Goal: Task Accomplishment & Management: Use online tool/utility

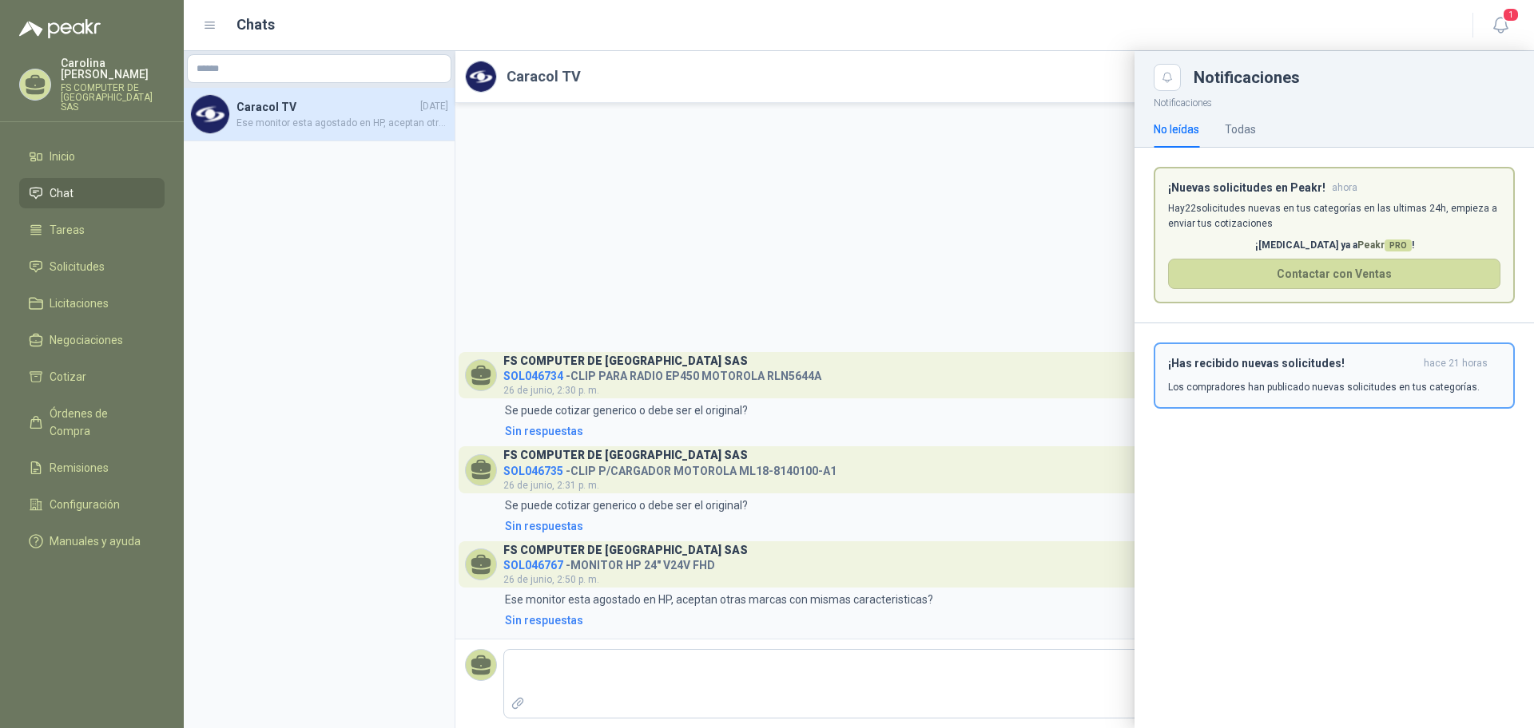
click at [1229, 375] on div "¡Has recibido nuevas solicitudes! hace 21 horas Los compradores han publicado n…" at bounding box center [1334, 376] width 332 height 38
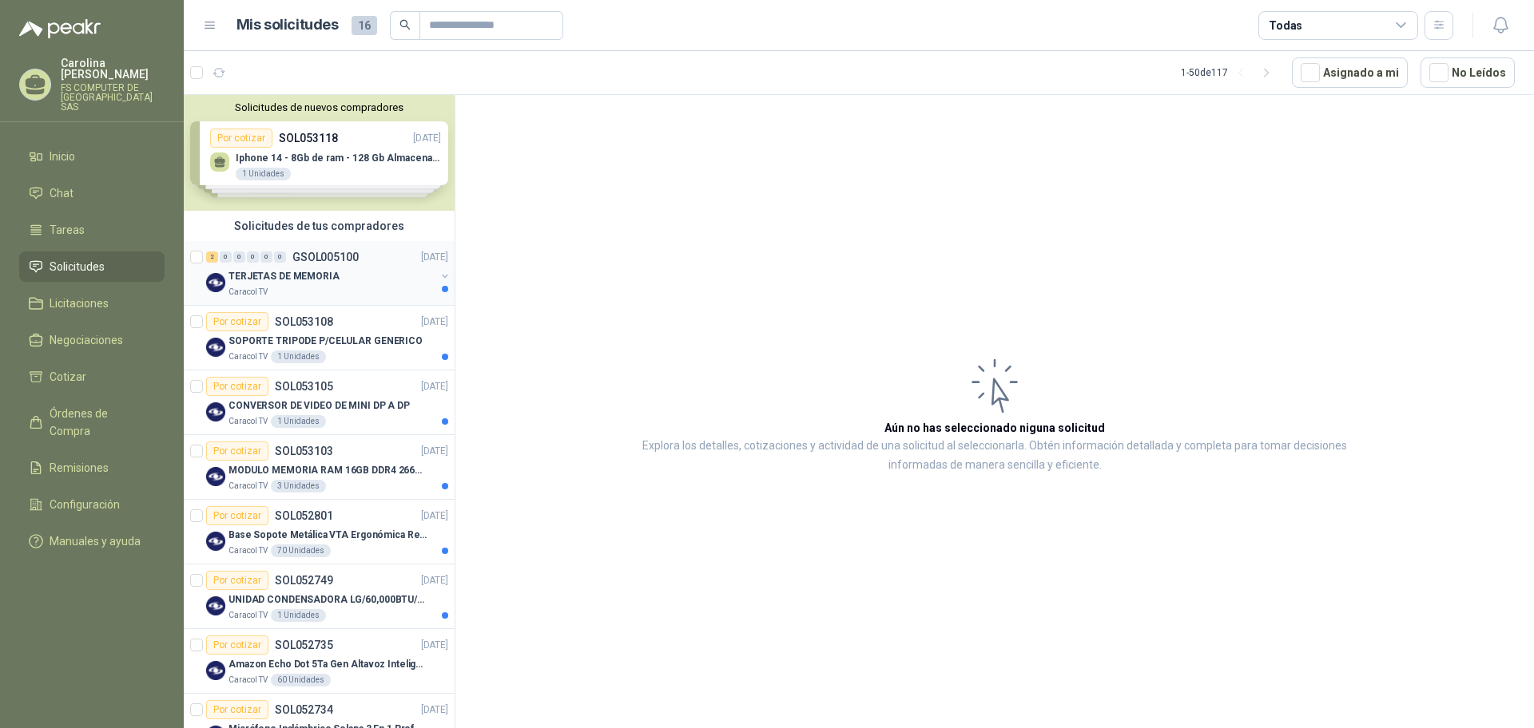
click at [339, 286] on div "Caracol TV" at bounding box center [331, 292] width 207 height 13
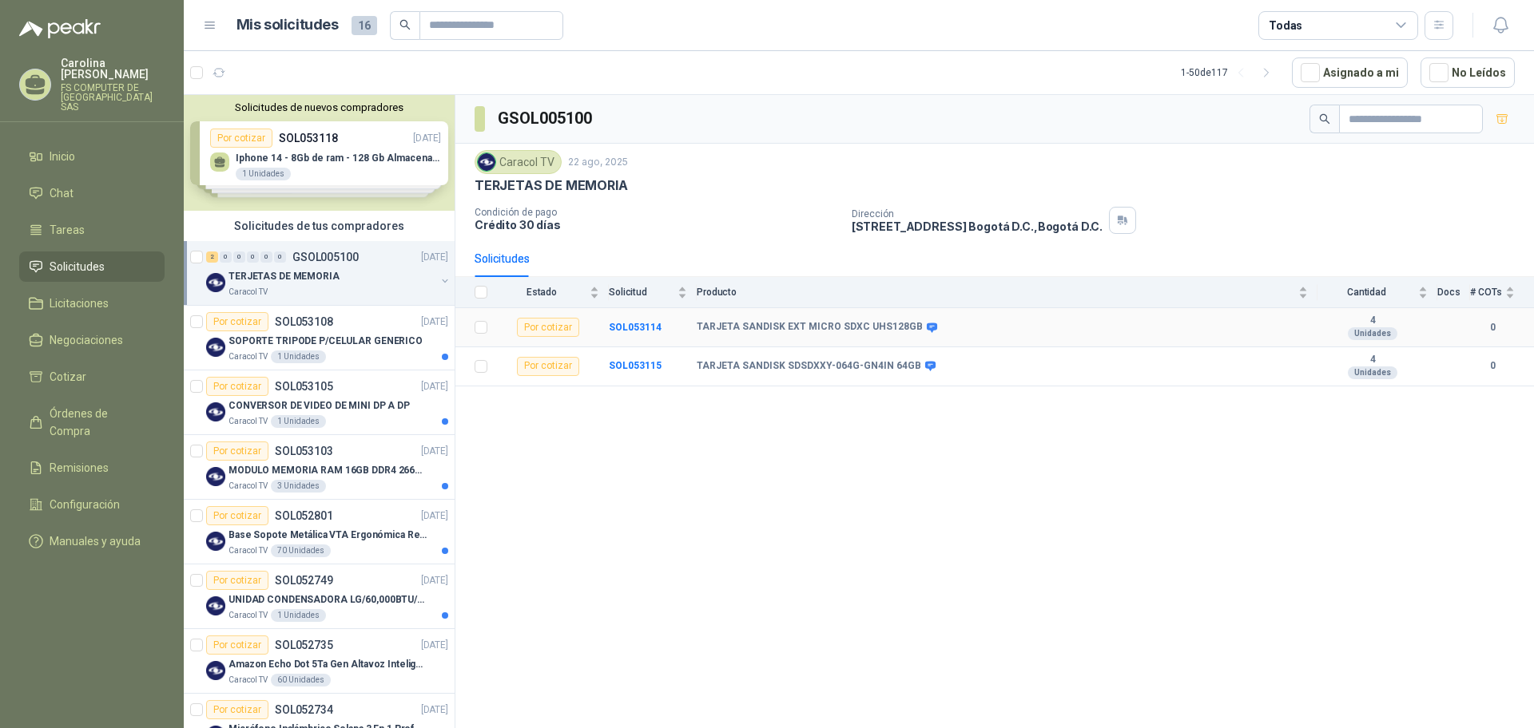
click at [771, 331] on b "TARJETA SANDISK EXT MICRO SDXC UHS128GB" at bounding box center [810, 327] width 226 height 13
click at [771, 330] on b "TARJETA SANDISK EXT MICRO SDXC UHS128GB" at bounding box center [810, 327] width 226 height 13
copy div "TARJETA SANDISK EXT MICRO SDXC UHS128GB"
click at [291, 326] on p "SOL053108" at bounding box center [304, 321] width 58 height 11
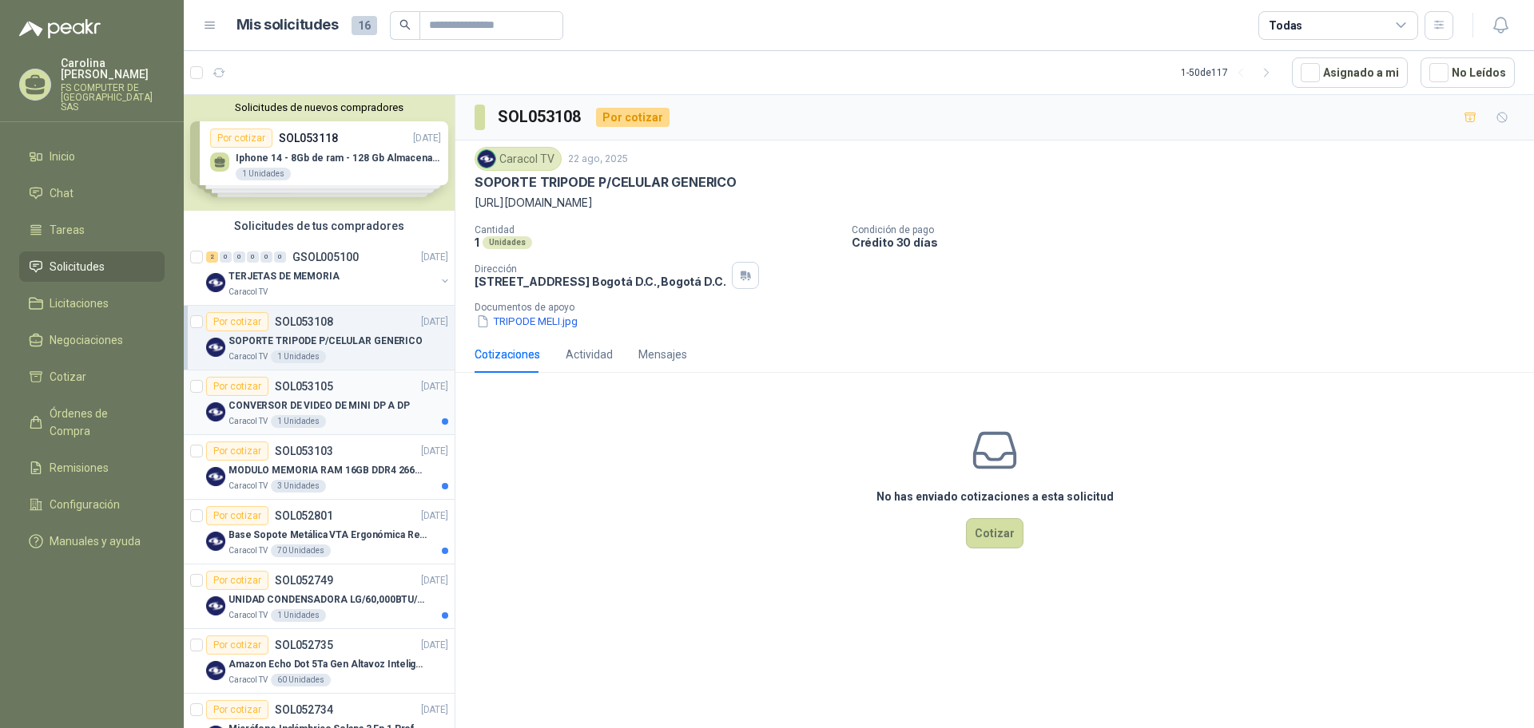
click at [316, 403] on p "CONVERSOR DE VIDEO DE MINI DP A DP" at bounding box center [318, 406] width 181 height 15
click at [595, 180] on p "CONVERSOR DE VIDEO DE MINI DP A DP" at bounding box center [598, 182] width 248 height 17
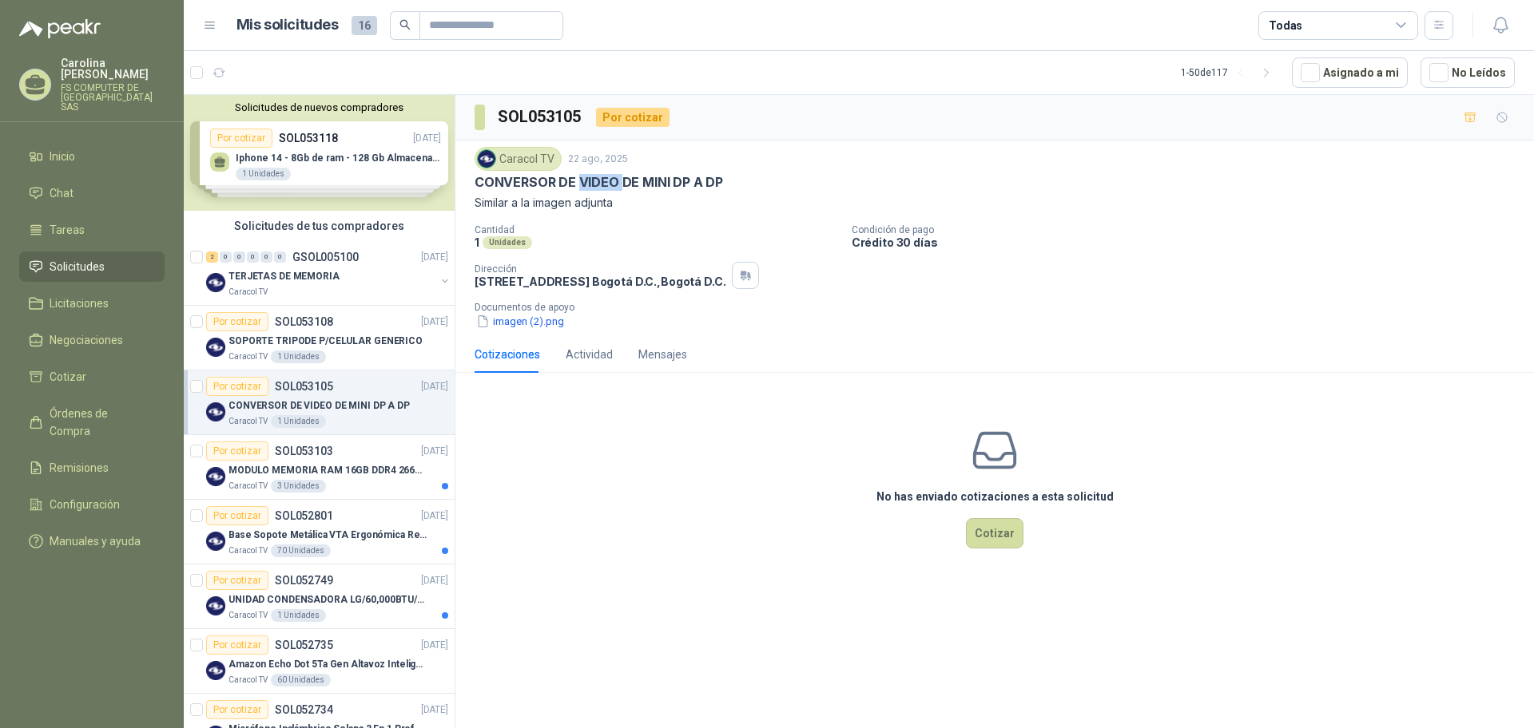
click at [595, 180] on p "CONVERSOR DE VIDEO DE MINI DP A DP" at bounding box center [598, 182] width 248 height 17
drag, startPoint x: 595, startPoint y: 180, endPoint x: 507, endPoint y: 446, distance: 280.1
click at [507, 446] on div "No has enviado cotizaciones a esta solicitud Cotizar" at bounding box center [994, 488] width 1078 height 204
click at [321, 462] on div "MODULO MEMORIA RAM 16GB DDR4 2666 MHZ - PORTATIL" at bounding box center [338, 470] width 220 height 19
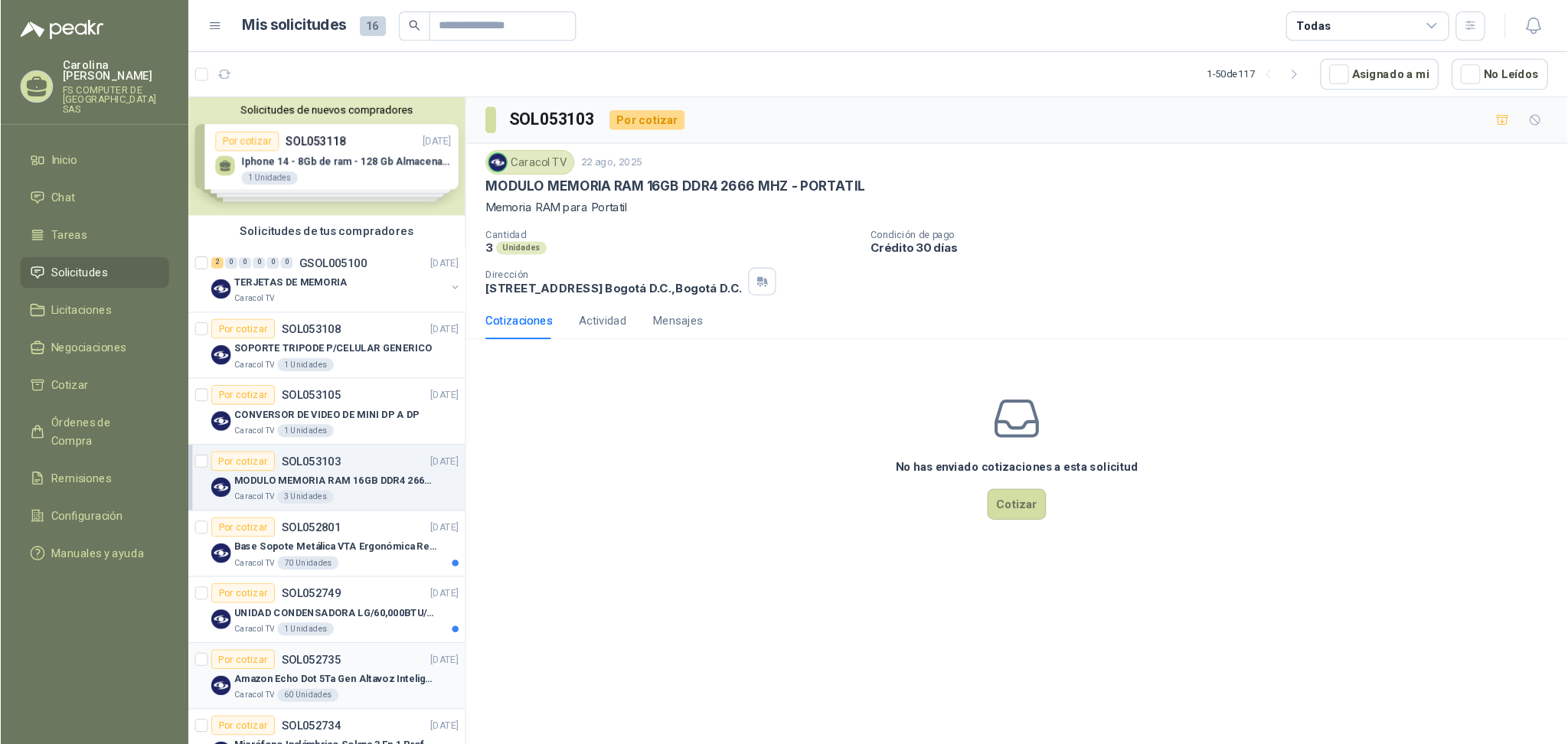
scroll to position [96, 0]
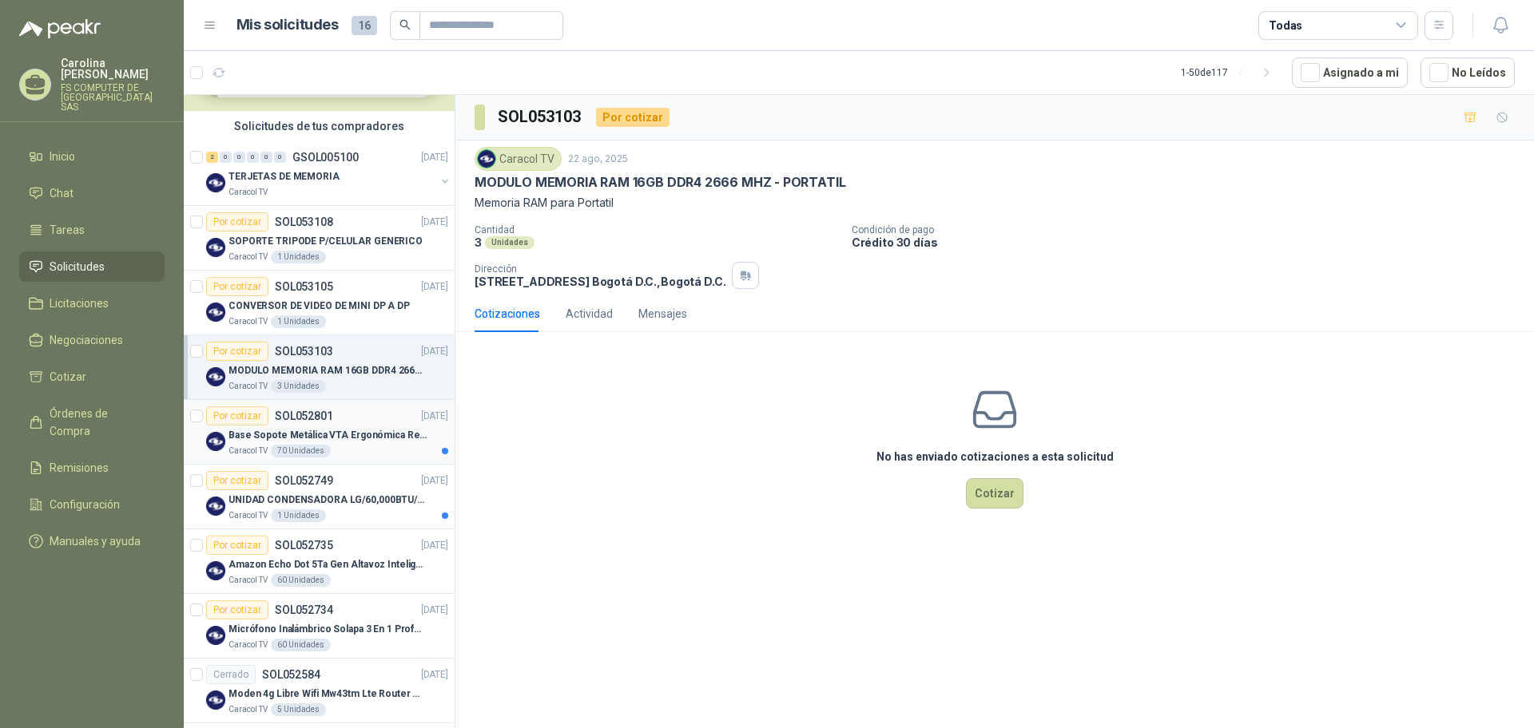
click at [359, 447] on div "Caracol TV 70 Unidades" at bounding box center [338, 451] width 220 height 13
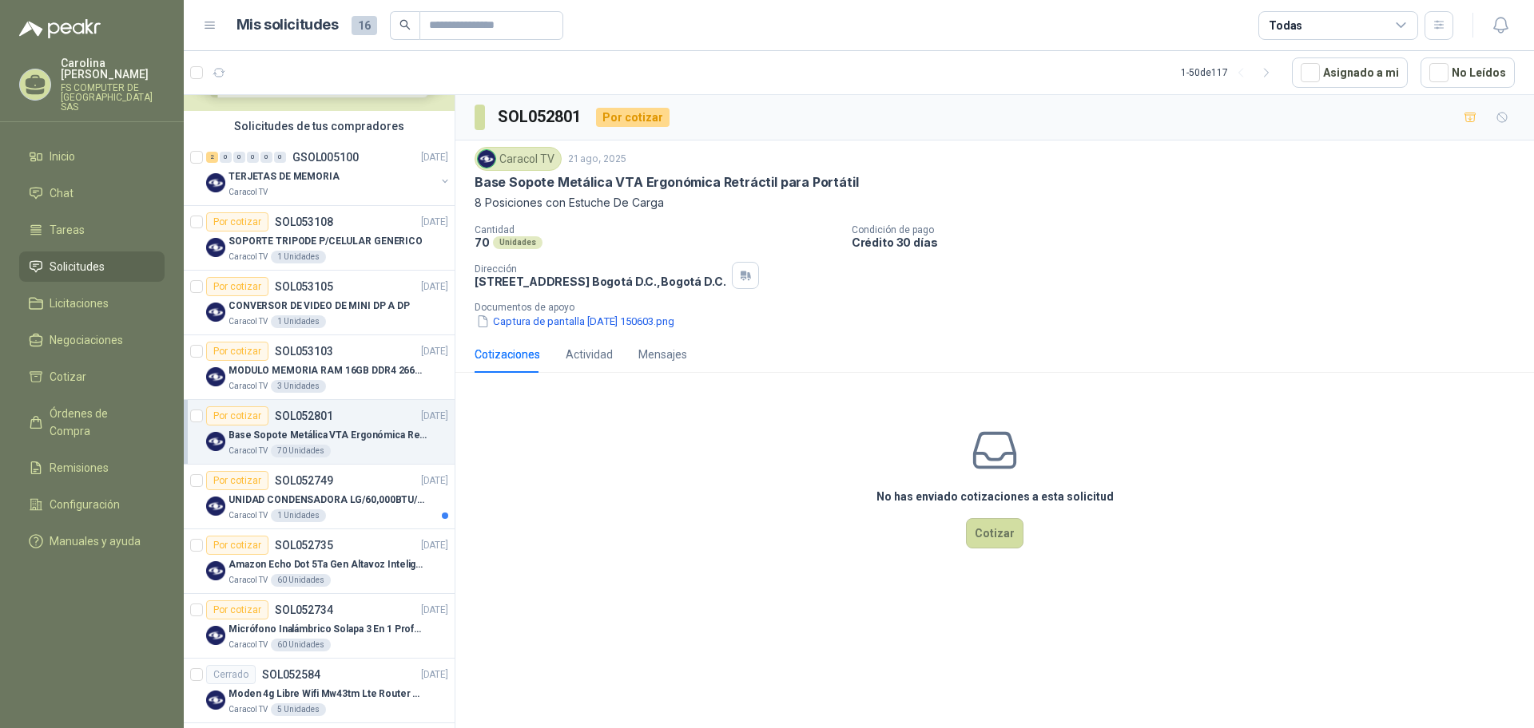
click at [612, 185] on p "Base Sopote Metálica VTA Ergonómica Retráctil para Portátil" at bounding box center [665, 182] width 383 height 17
copy p "Base Sopote Metálica VTA Ergonómica Retráctil para Portátil"
click at [640, 208] on p "8 Posiciones con Estuche De Carga" at bounding box center [994, 203] width 1040 height 18
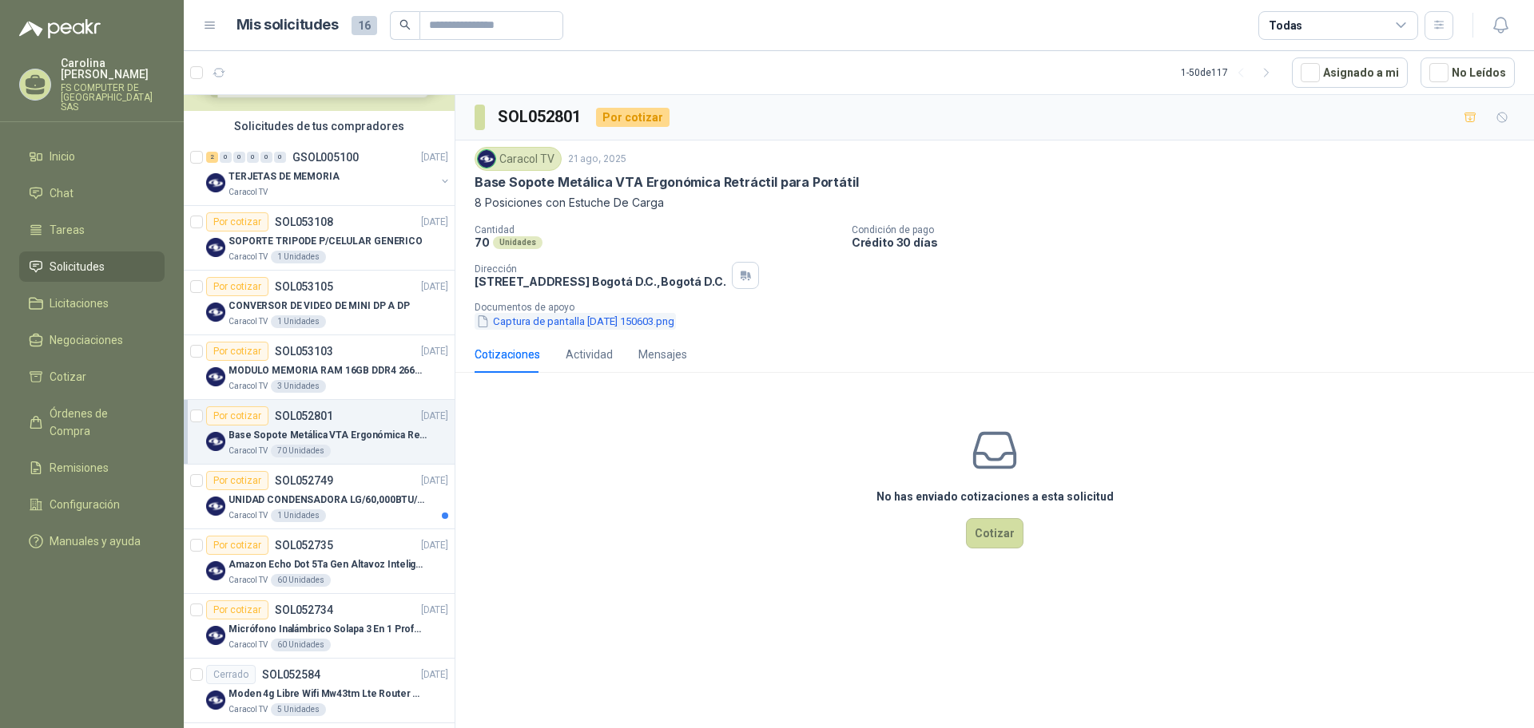
click at [591, 320] on button "Captura de pantalla [DATE] 150603.png" at bounding box center [574, 321] width 201 height 17
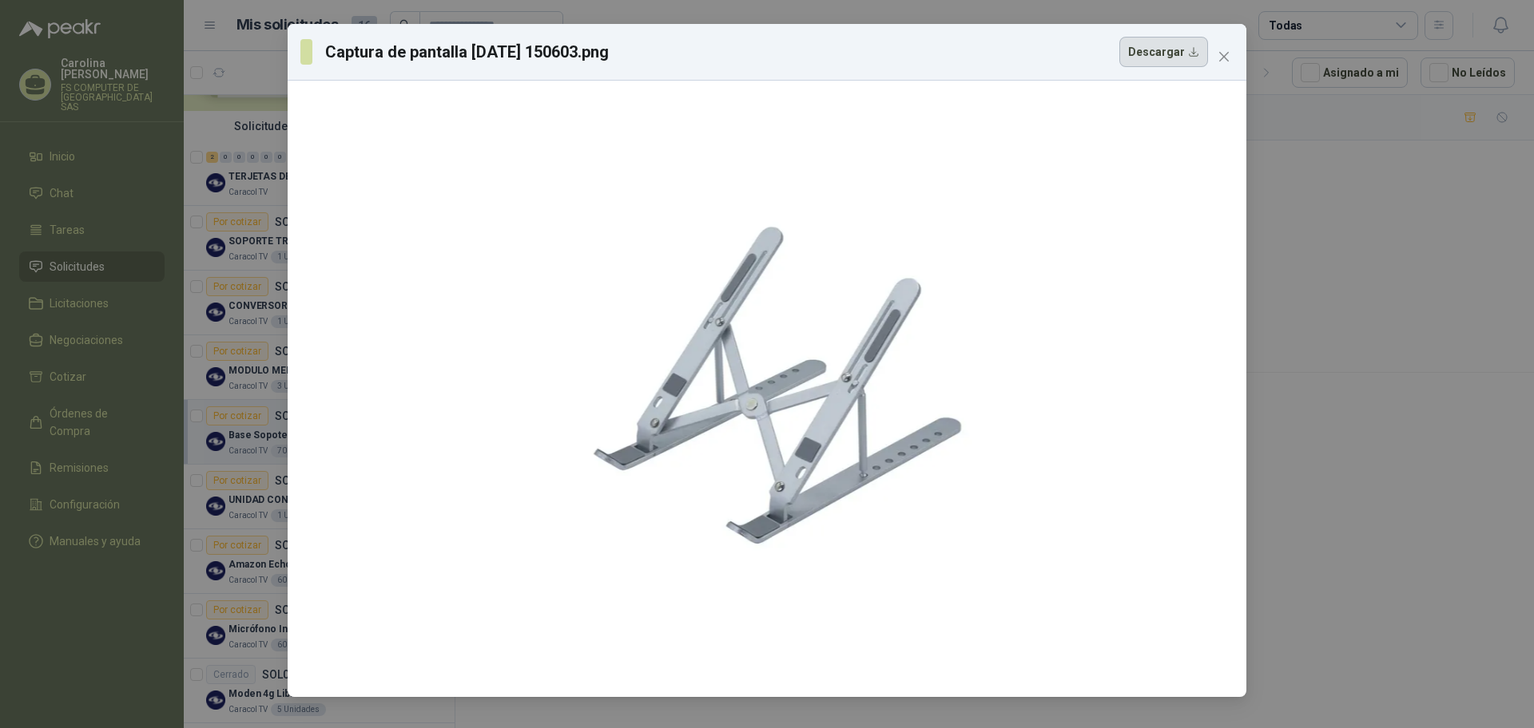
drag, startPoint x: 673, startPoint y: 269, endPoint x: 1151, endPoint y: 36, distance: 532.3
click at [1151, 37] on button "Descargar" at bounding box center [1163, 52] width 89 height 30
click at [1229, 48] on button "Close" at bounding box center [1224, 57] width 26 height 26
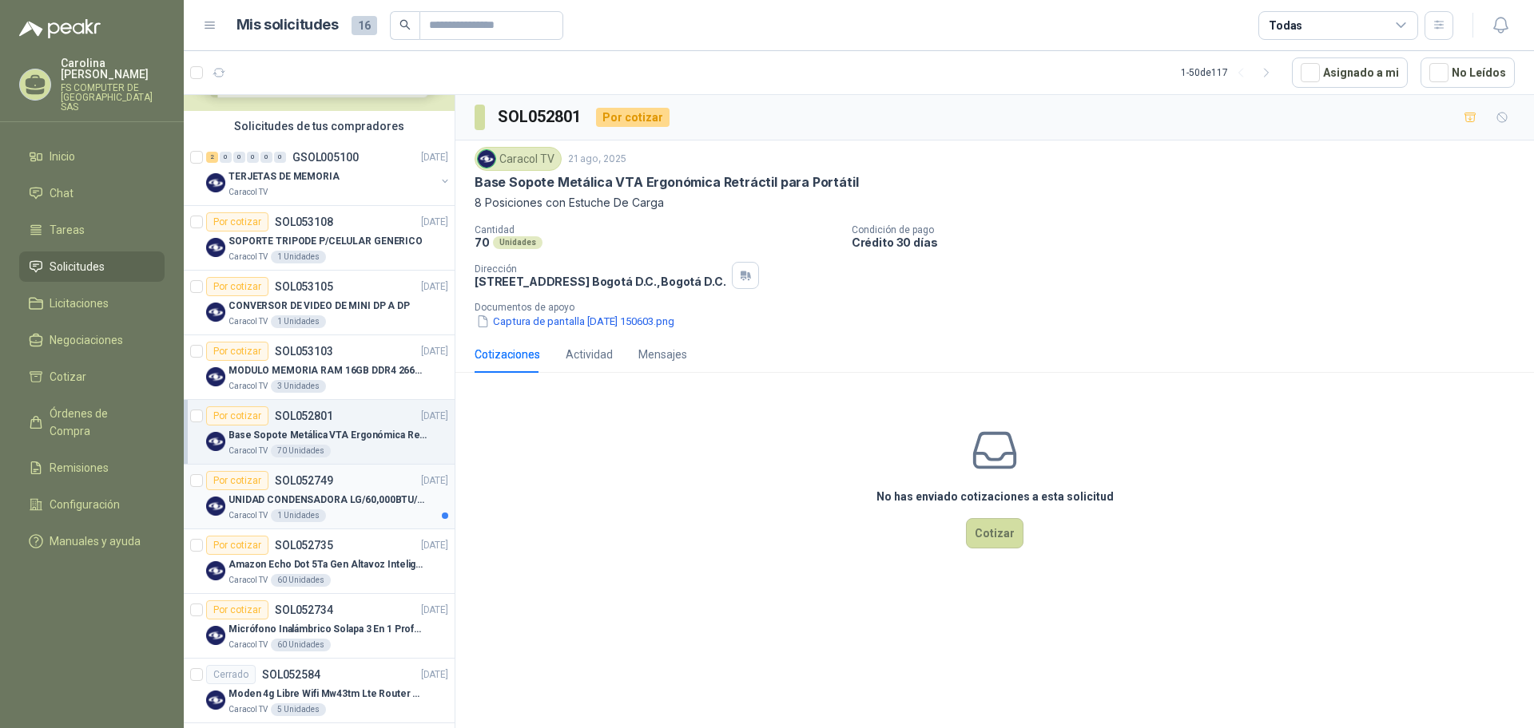
click at [326, 504] on p "UNIDAD CONDENSADORA LG/60,000BTU/220V/R410A: I" at bounding box center [327, 500] width 199 height 15
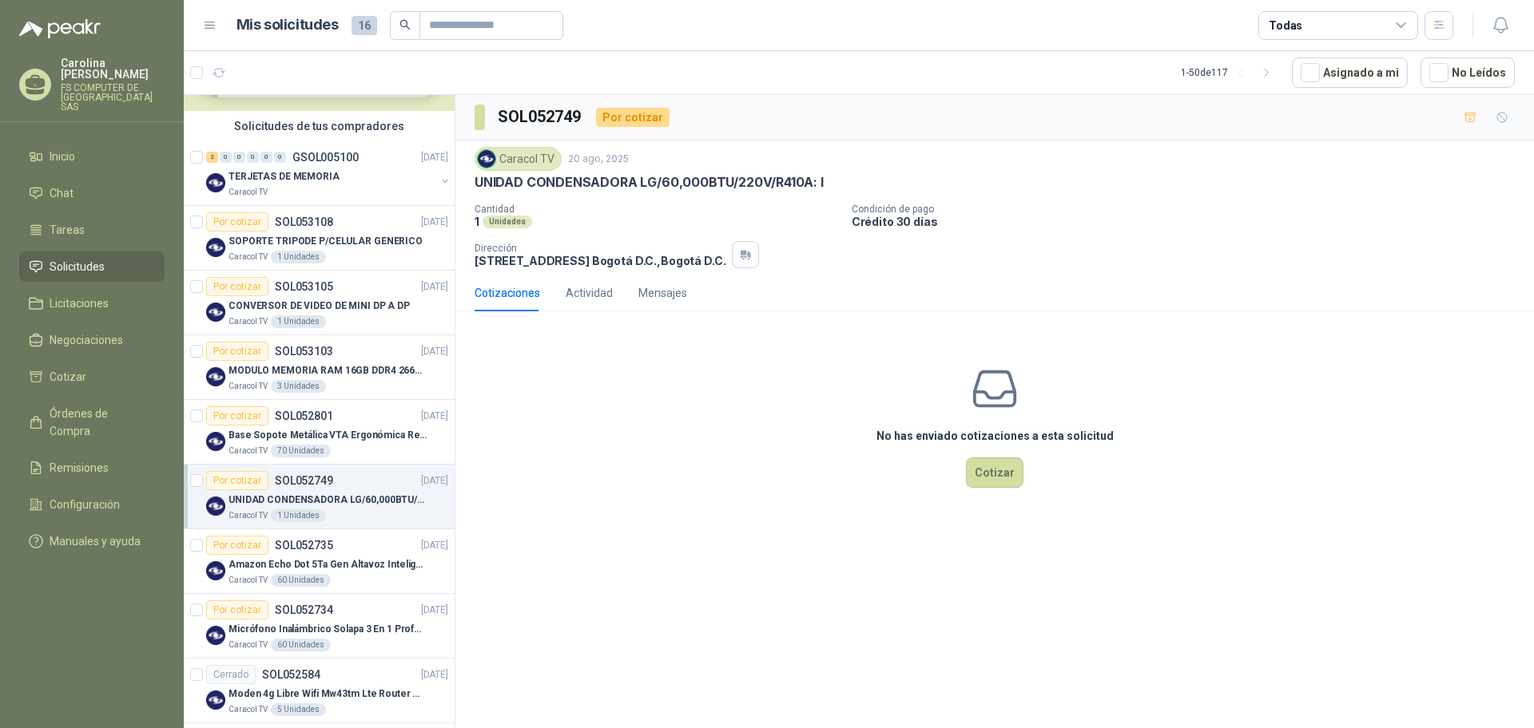
click at [586, 187] on p "UNIDAD CONDENSADORA LG/60,000BTU/220V/R410A: I" at bounding box center [648, 182] width 349 height 17
copy p "UNIDAD CONDENSADORA LG/60,000BTU/220V/R410A: I"
click at [674, 403] on div "No has enviado cotizaciones a esta solicitud Cotizar" at bounding box center [994, 426] width 1078 height 204
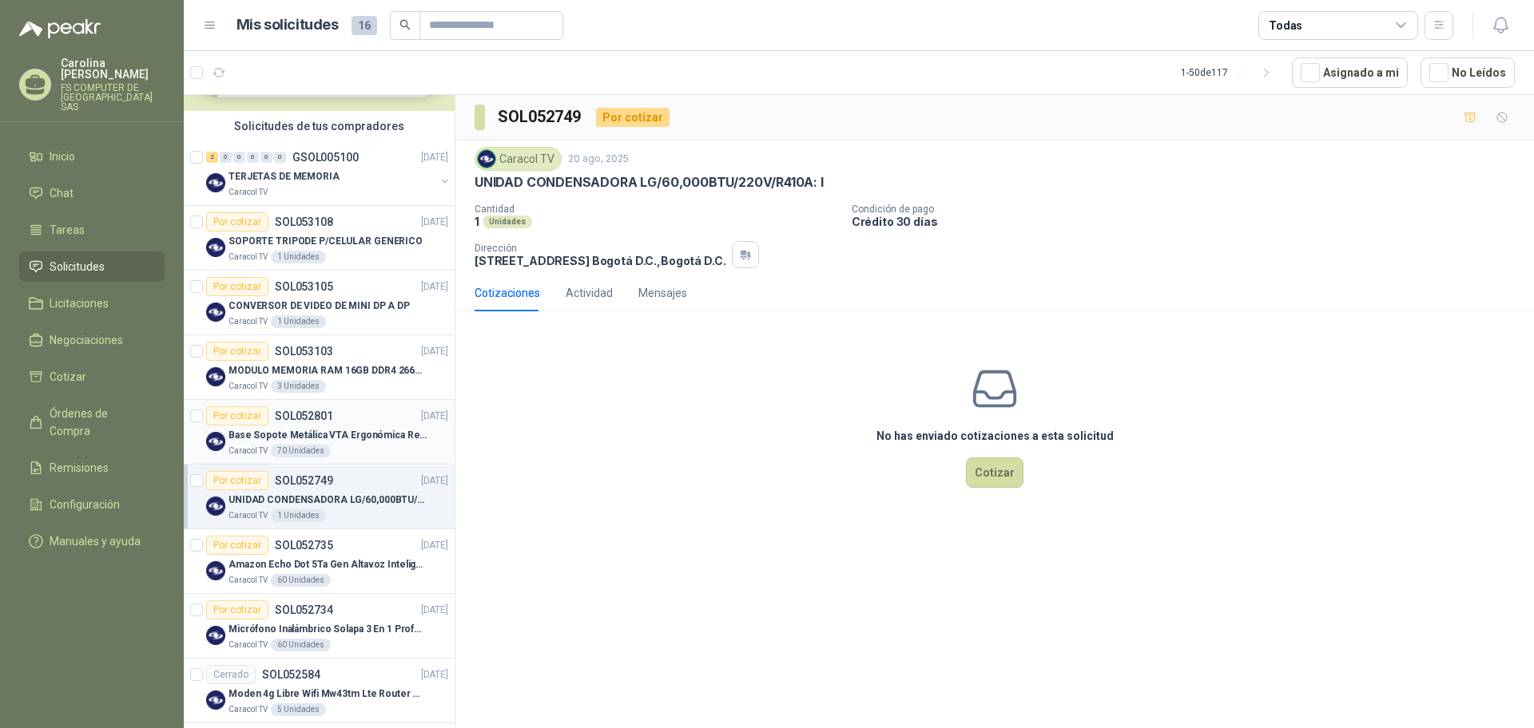
click at [359, 420] on div "Por cotizar SOL052801 [DATE]" at bounding box center [327, 416] width 242 height 19
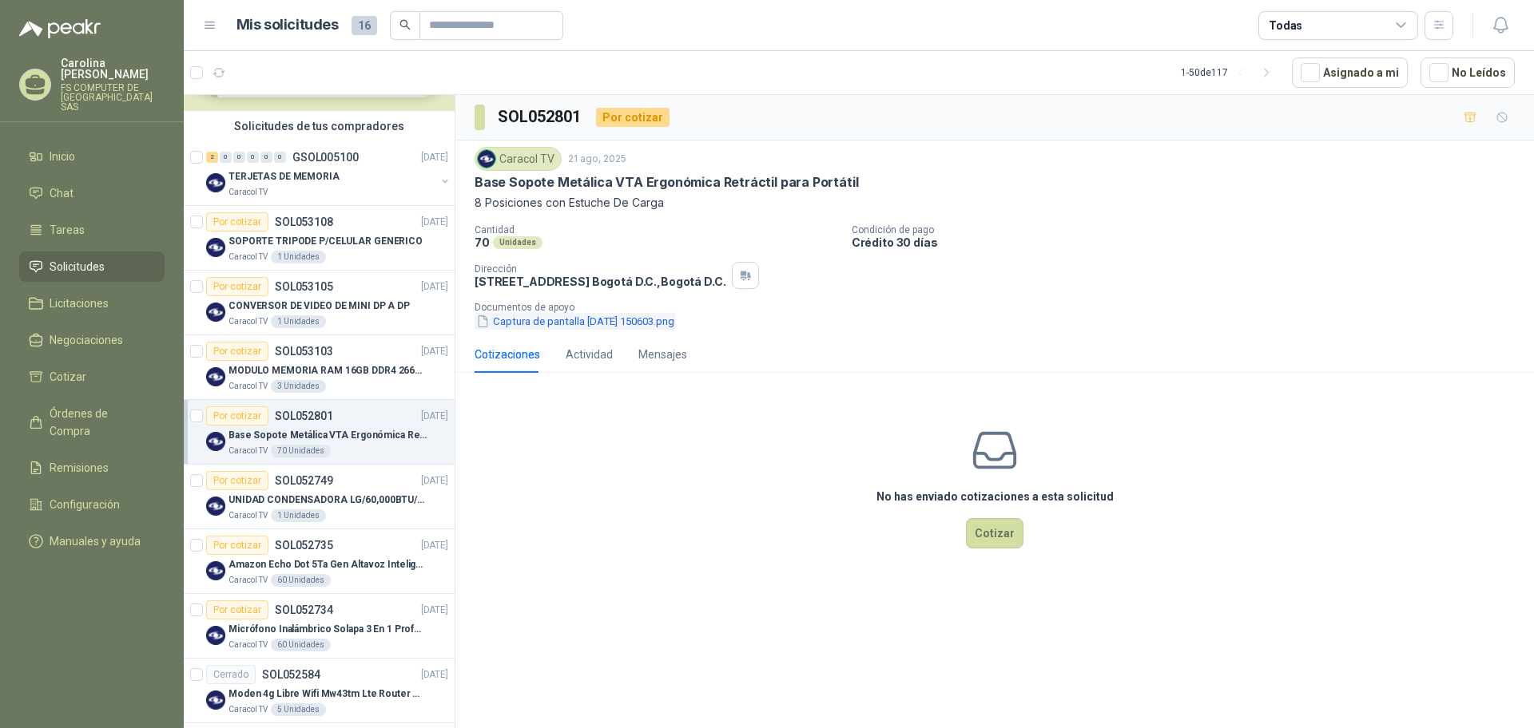
click at [568, 326] on button "Captura de pantalla [DATE] 150603.png" at bounding box center [574, 321] width 201 height 17
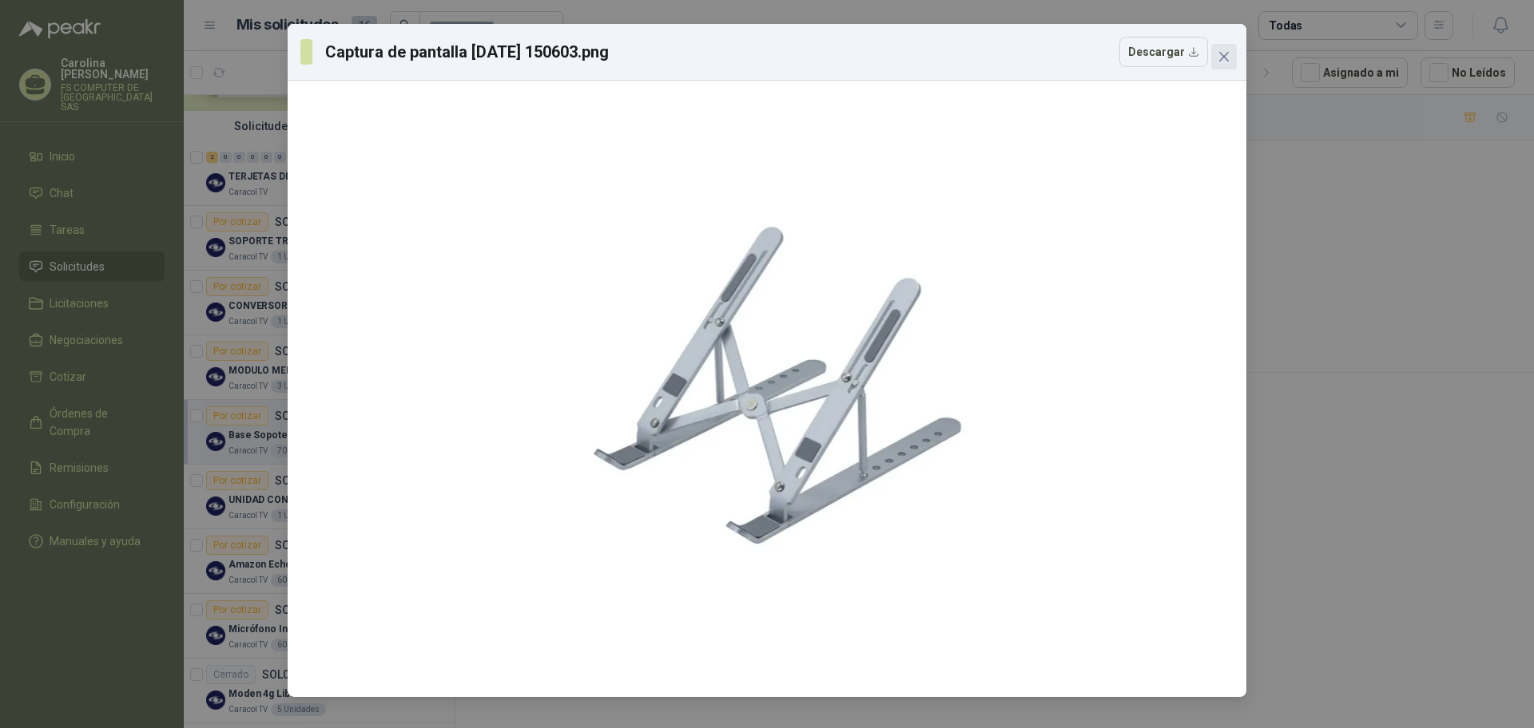
click at [1221, 54] on icon "close" at bounding box center [1224, 57] width 10 height 10
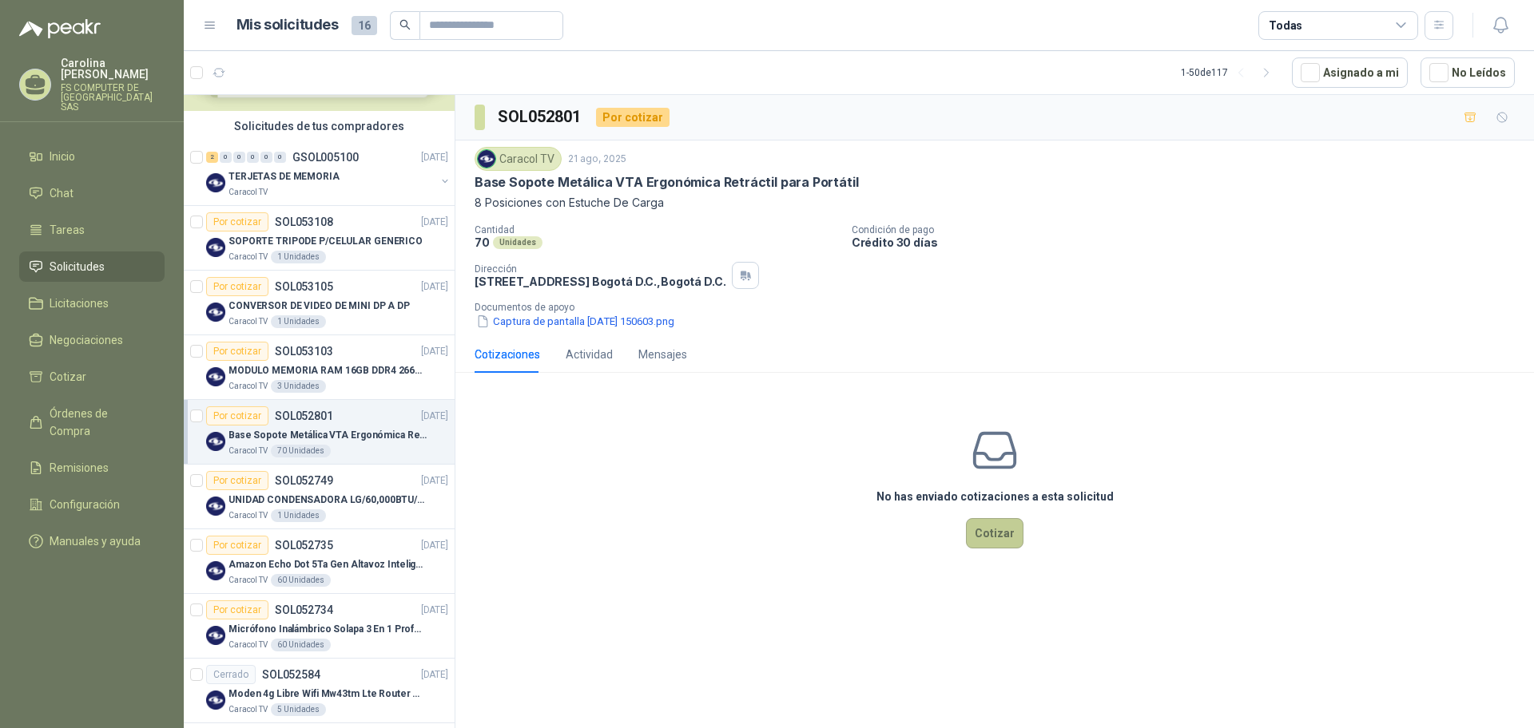
click at [996, 522] on button "Cotizar" at bounding box center [995, 533] width 58 height 30
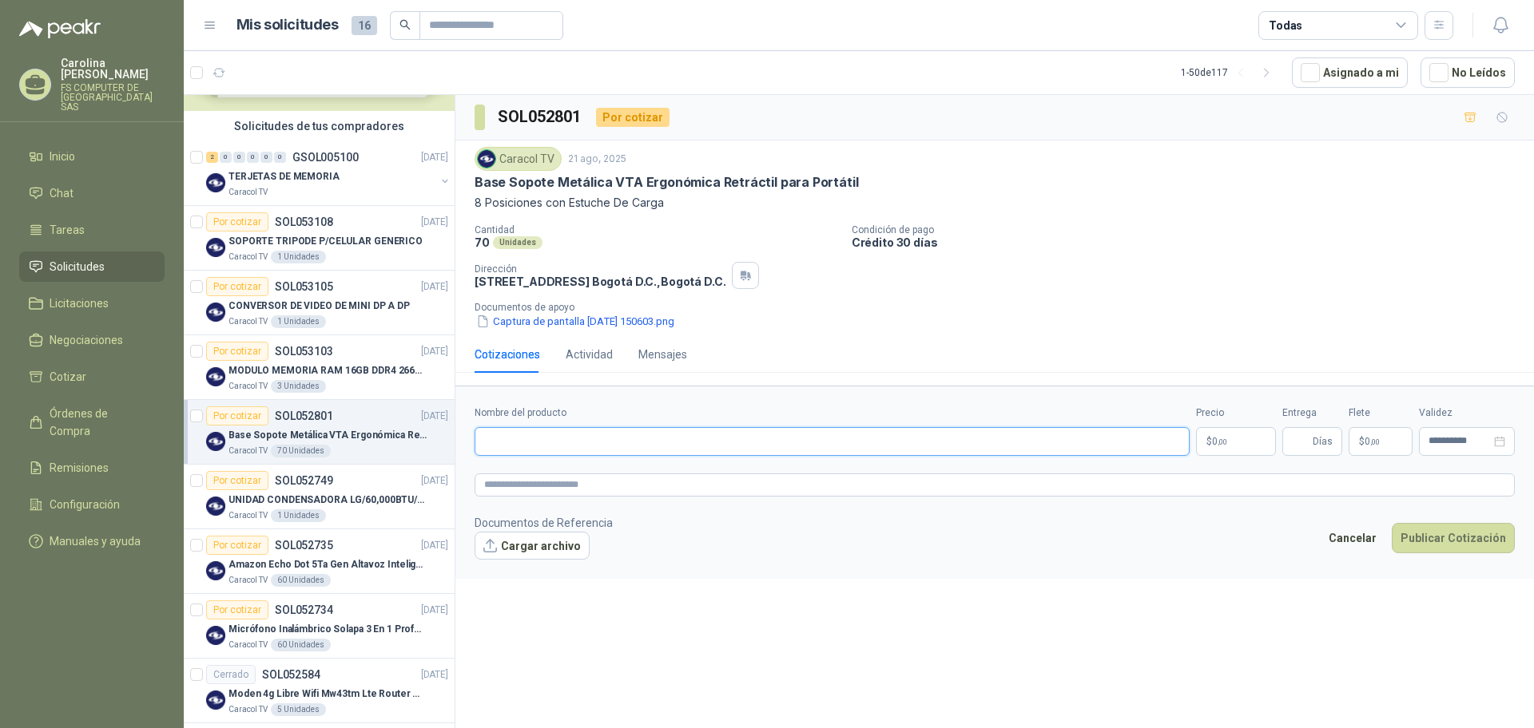
click at [812, 444] on input "Nombre del producto" at bounding box center [831, 441] width 715 height 29
click at [693, 178] on p "Base Sopote Metálica VTA Ergonómica Retráctil para Portátil" at bounding box center [665, 182] width 383 height 17
copy p "Base Sopote Metálica VTA Ergonómica Retráctil para Portátil"
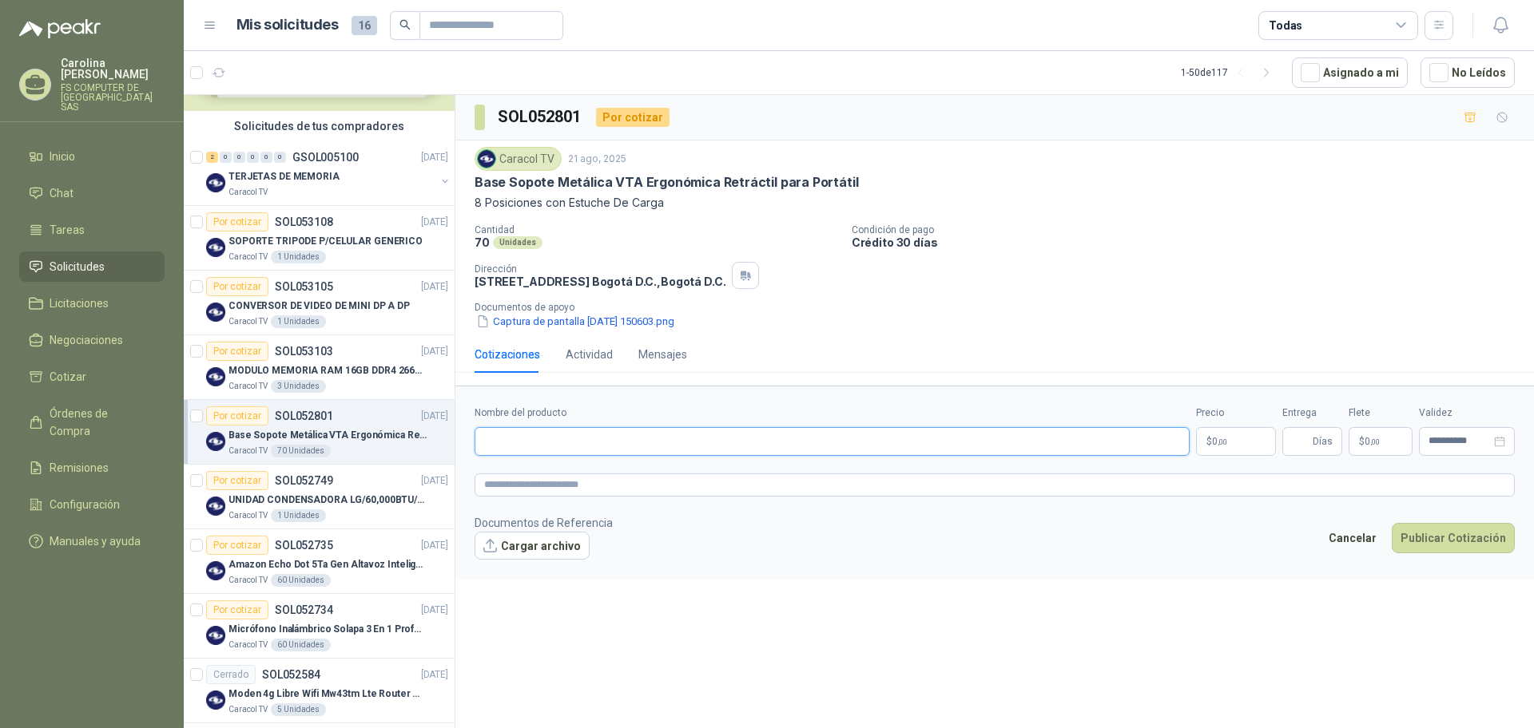
click at [574, 440] on input "Nombre del producto" at bounding box center [831, 441] width 715 height 29
paste input "**********"
type input "**********"
click at [518, 539] on button "Cargar archivo" at bounding box center [531, 546] width 115 height 29
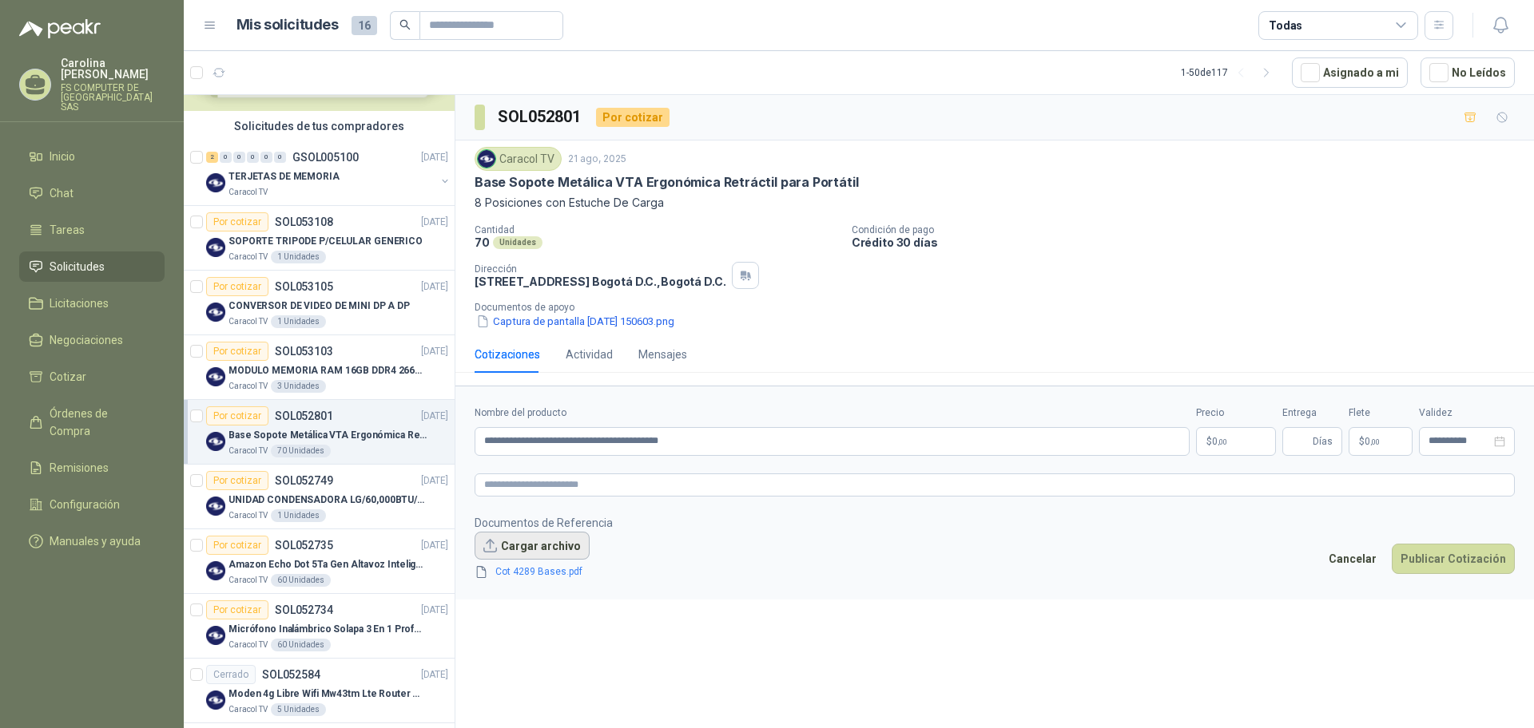
click at [533, 546] on button "Cargar archivo" at bounding box center [531, 546] width 115 height 29
click at [510, 530] on p "Documentos de Referencia" at bounding box center [543, 523] width 138 height 18
click at [514, 543] on button "Cargar archivo" at bounding box center [531, 546] width 115 height 29
click at [752, 658] on div "**********" at bounding box center [994, 414] width 1078 height 639
click at [1231, 448] on p "$ 0 ,00" at bounding box center [1236, 441] width 80 height 29
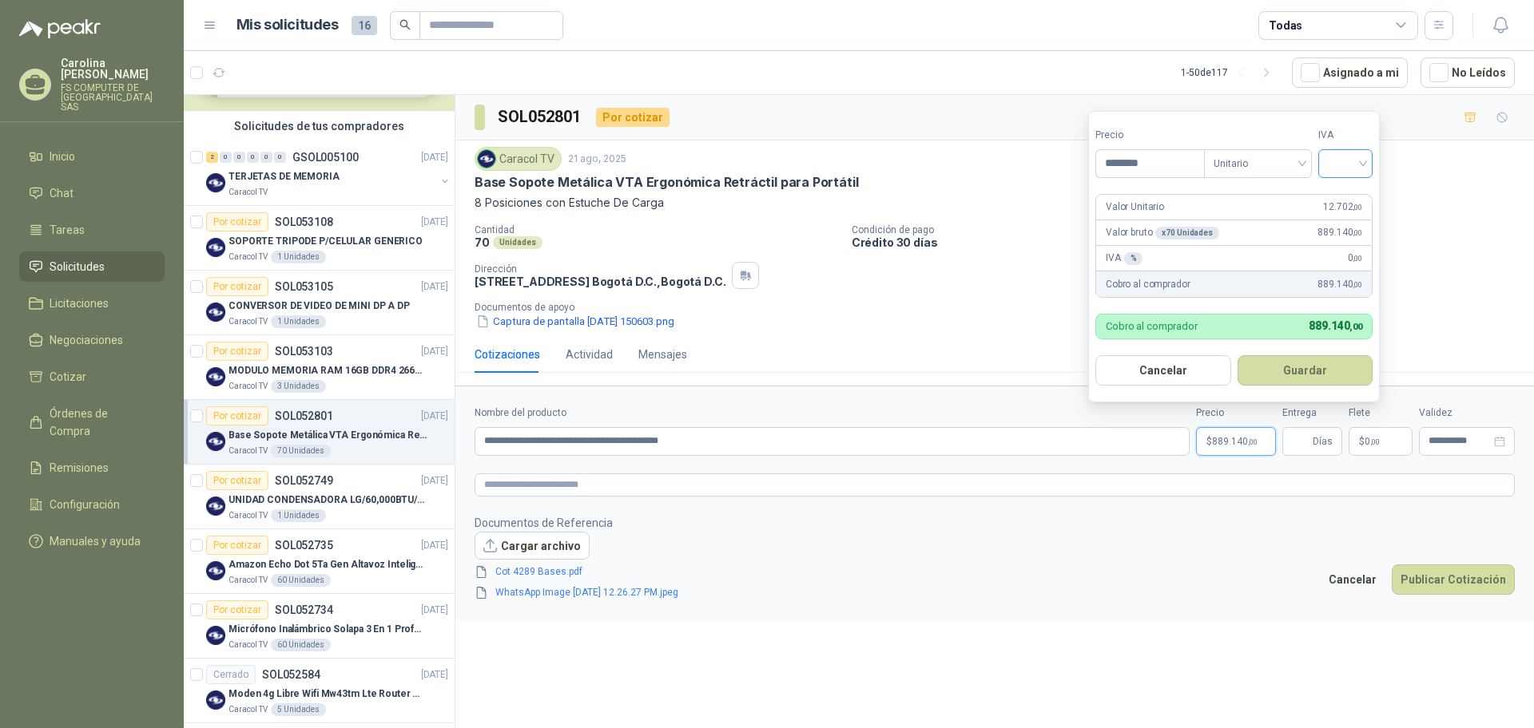
type input "********"
click at [1343, 157] on input "search" at bounding box center [1345, 162] width 35 height 24
click at [1341, 194] on div "19%" at bounding box center [1349, 198] width 30 height 18
click at [1295, 379] on button "Guardar" at bounding box center [1306, 370] width 137 height 30
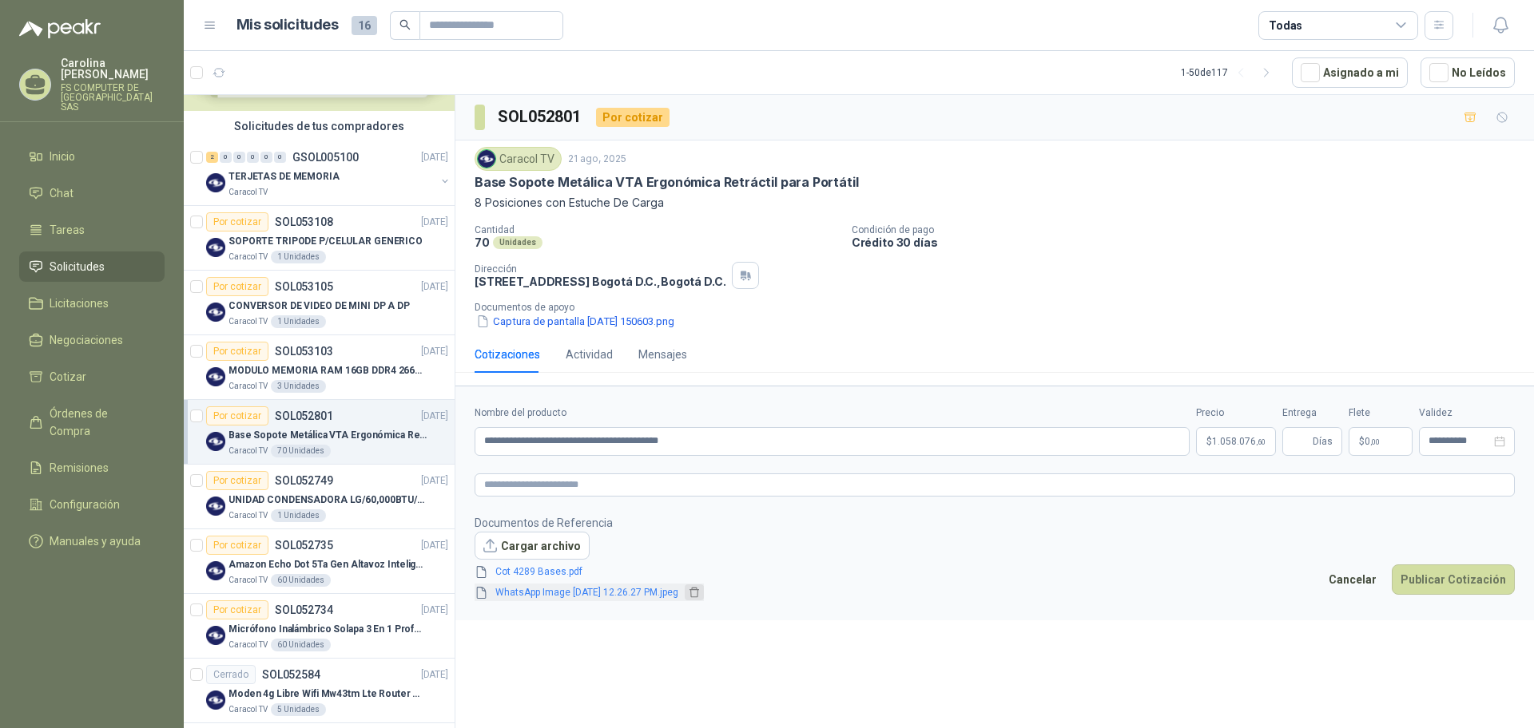
click at [700, 591] on icon "delete" at bounding box center [694, 592] width 11 height 11
click at [522, 551] on button "Cargar archivo" at bounding box center [531, 546] width 115 height 29
click at [556, 572] on link "Cot 4289 Bases.pdf" at bounding box center [541, 572] width 105 height 15
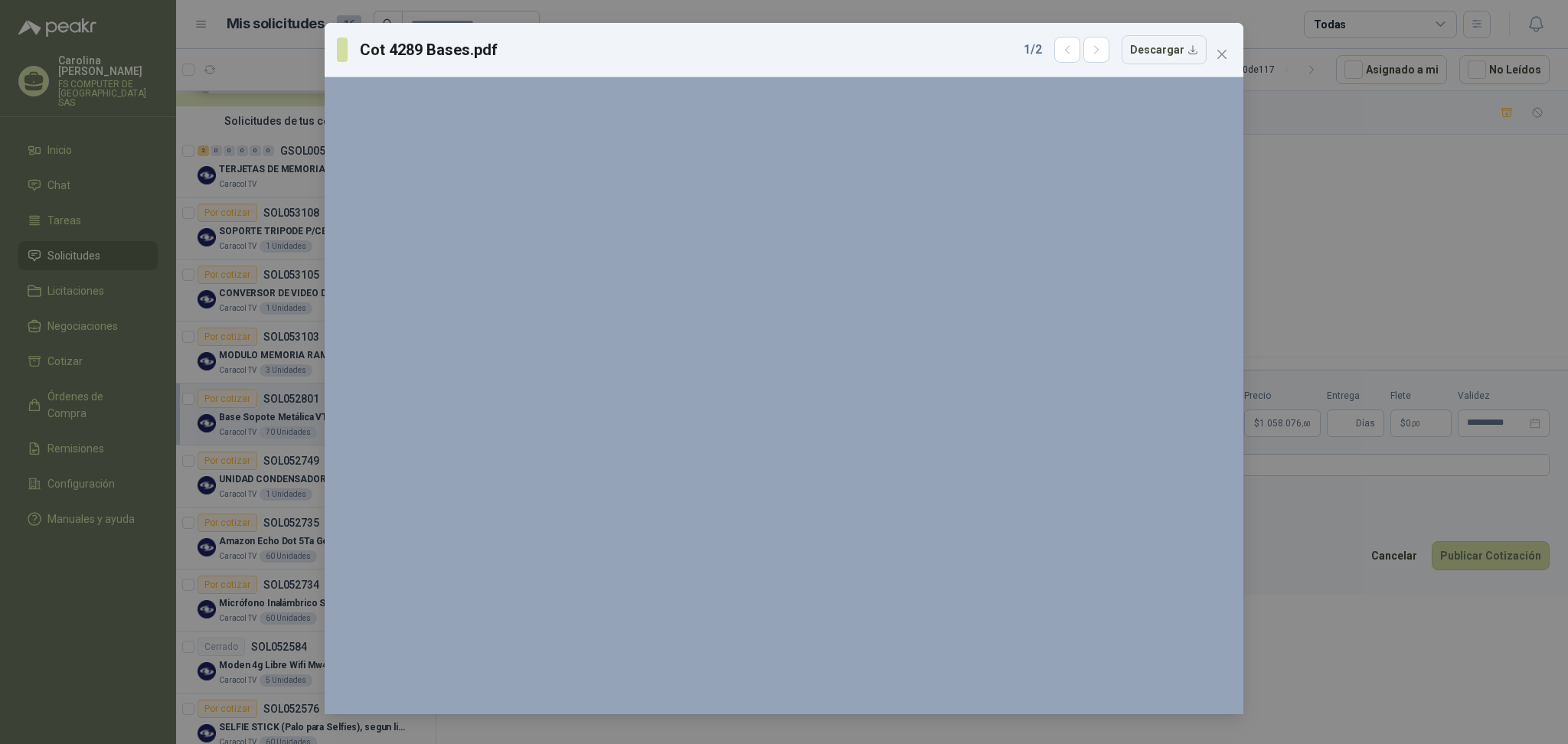
scroll to position [95, 0]
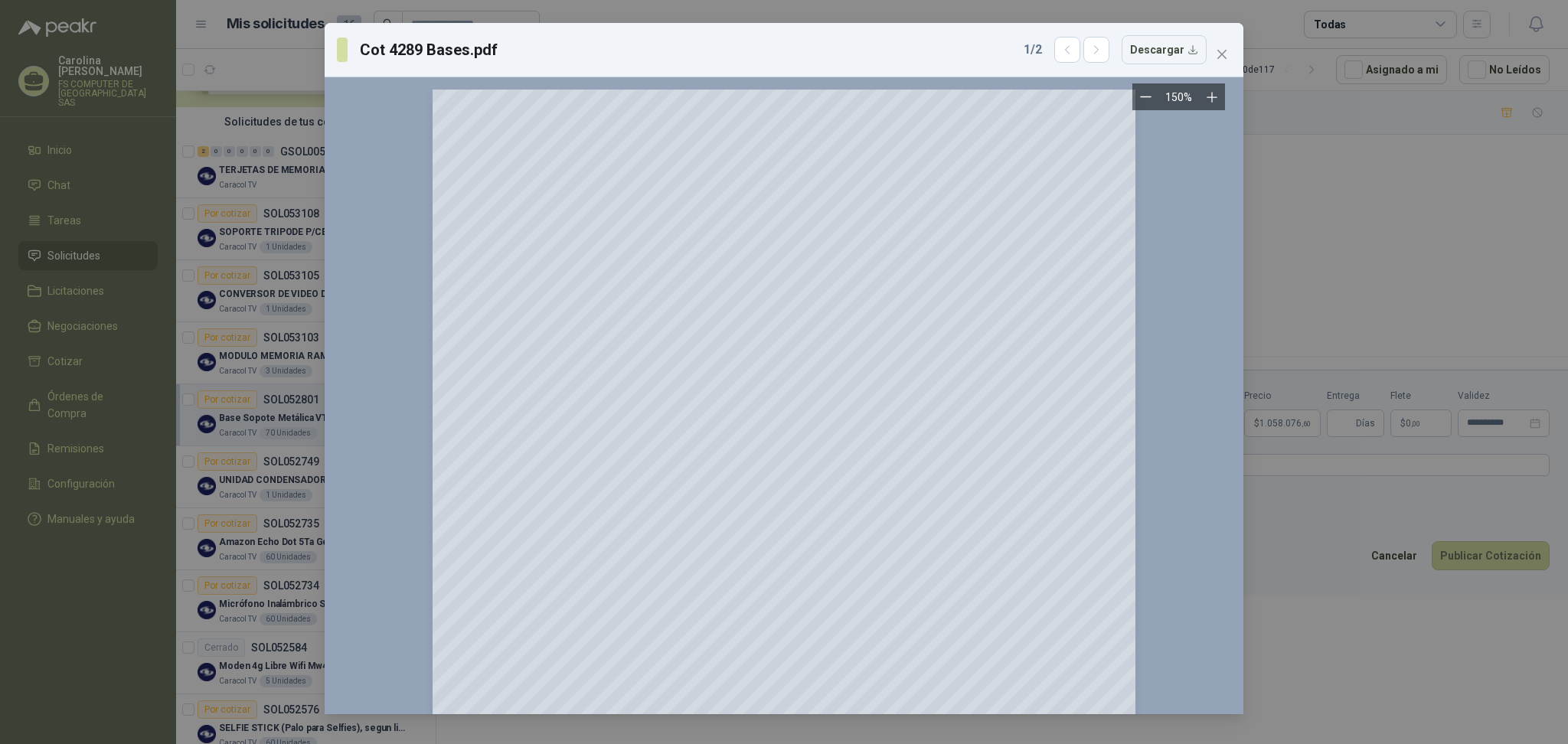
drag, startPoint x: 1231, startPoint y: 349, endPoint x: 1227, endPoint y: 508, distance: 159.1
click at [1227, 508] on div at bounding box center [784, 545] width 919 height 935
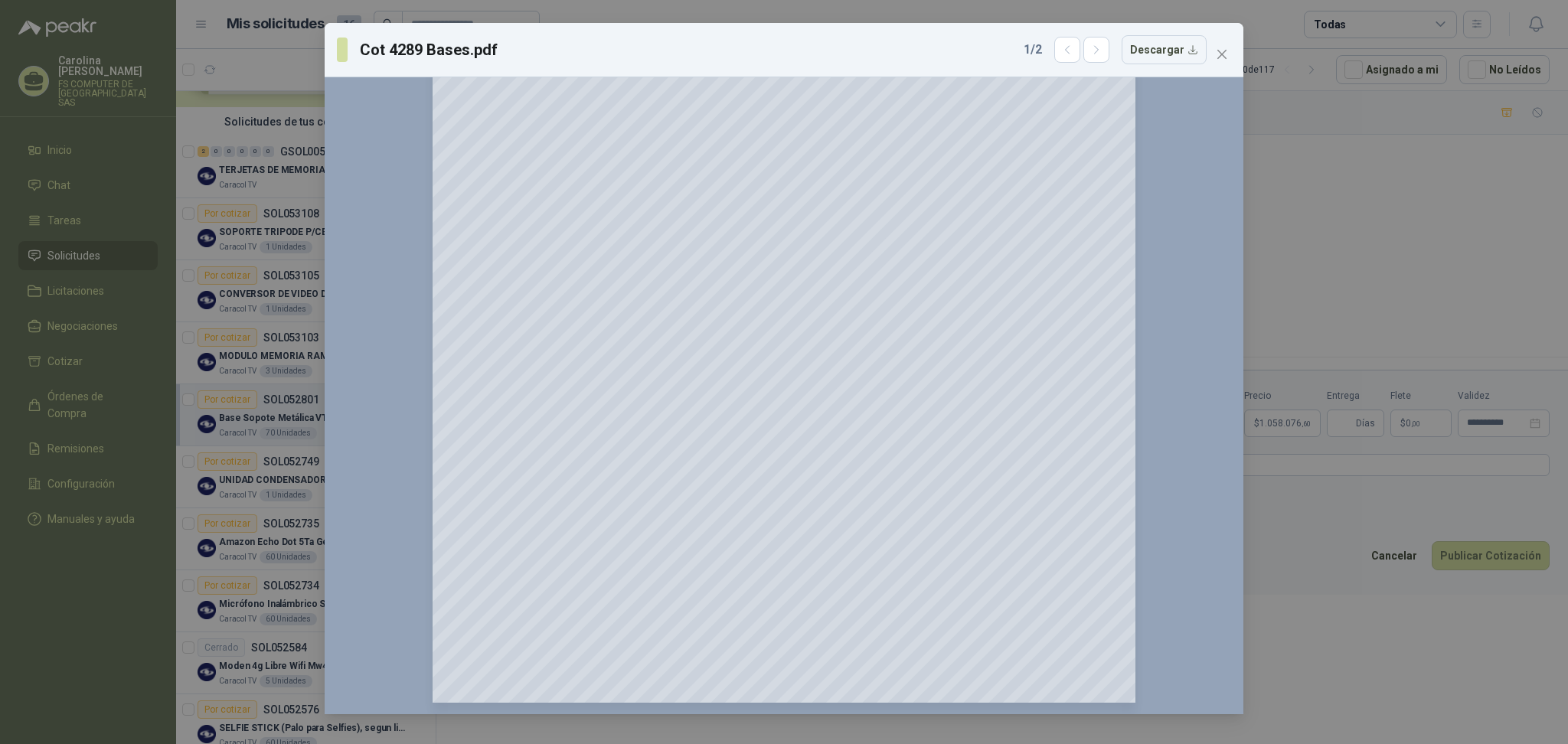
click at [1303, 595] on div "Cot 4289 Bases.pdf 1 / 2 Descargar 150 %" at bounding box center [784, 372] width 1568 height 744
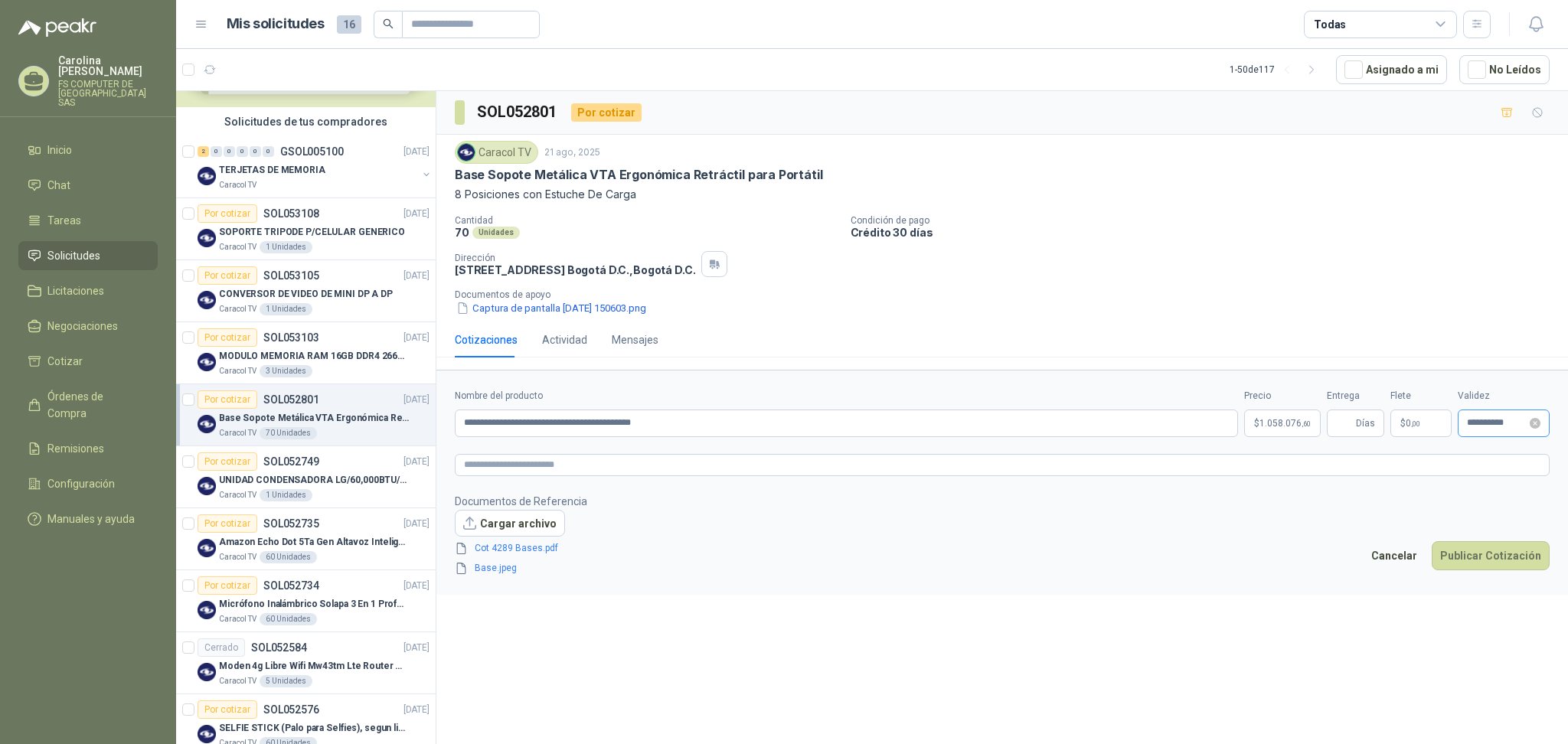
click at [1469, 417] on div "**********" at bounding box center [1504, 423] width 92 height 28
click at [1356, 459] on button "button" at bounding box center [1361, 457] width 17 height 31
type input "**********"
click at [1469, 626] on div "29" at bounding box center [1494, 631] width 18 height 18
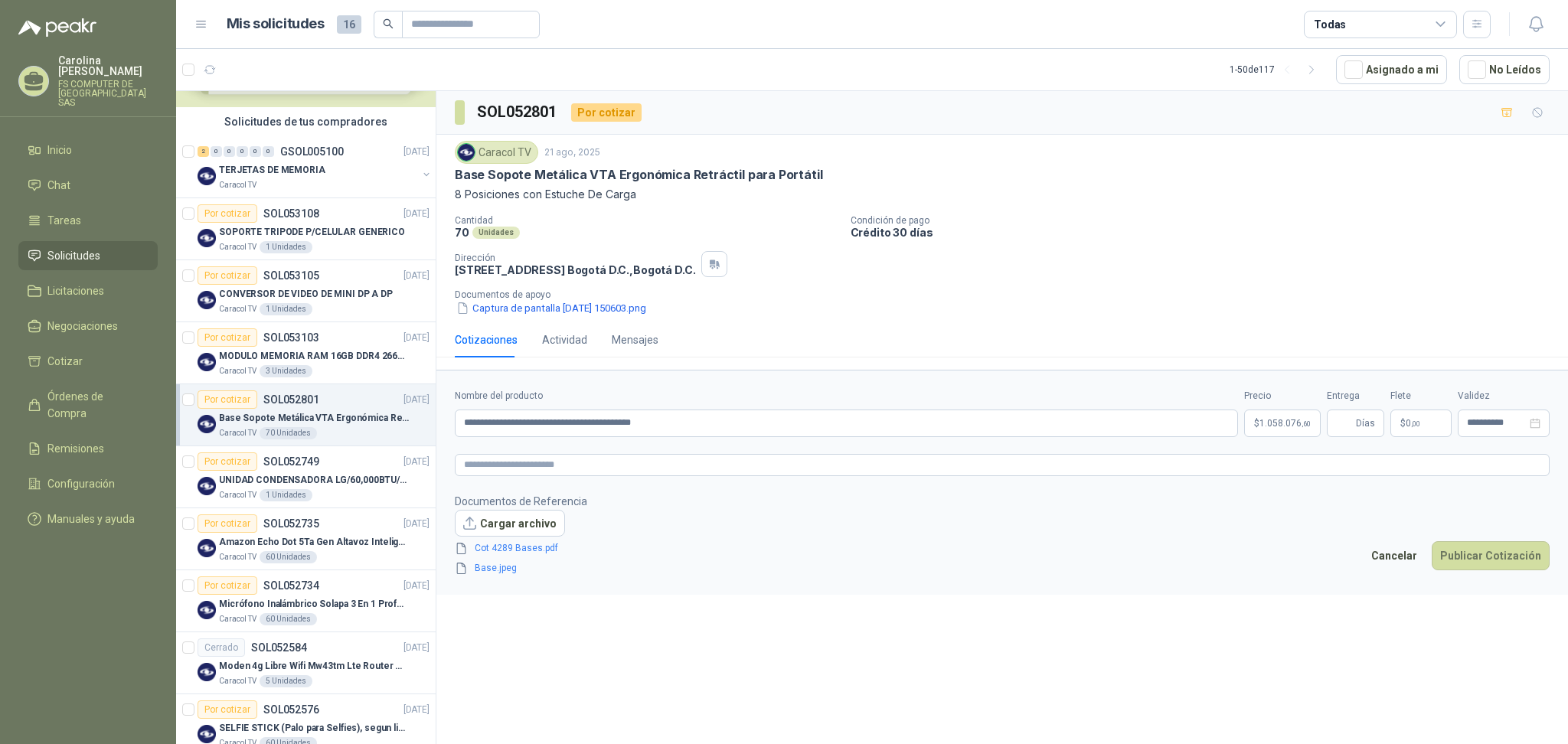
click at [1221, 599] on div "**********" at bounding box center [1002, 420] width 1132 height 659
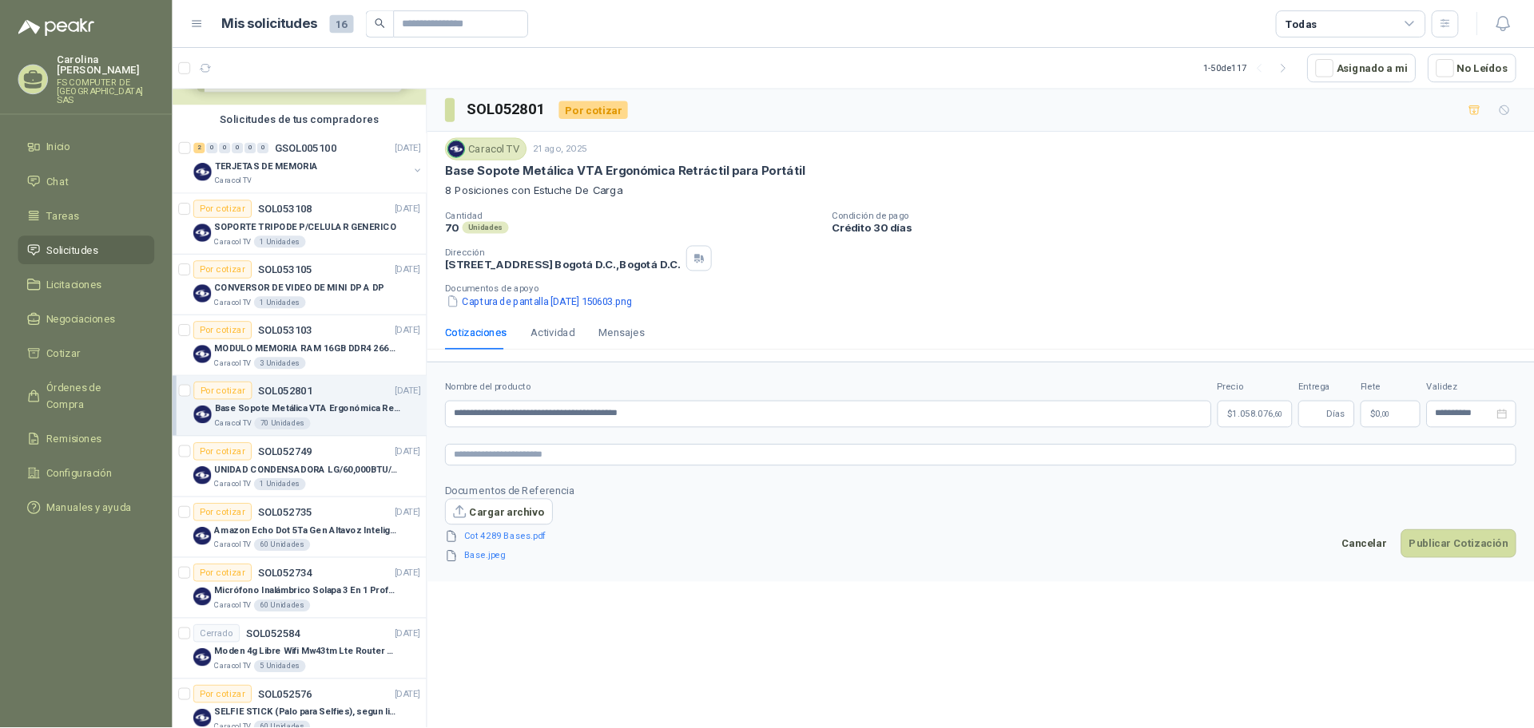
scroll to position [100, 0]
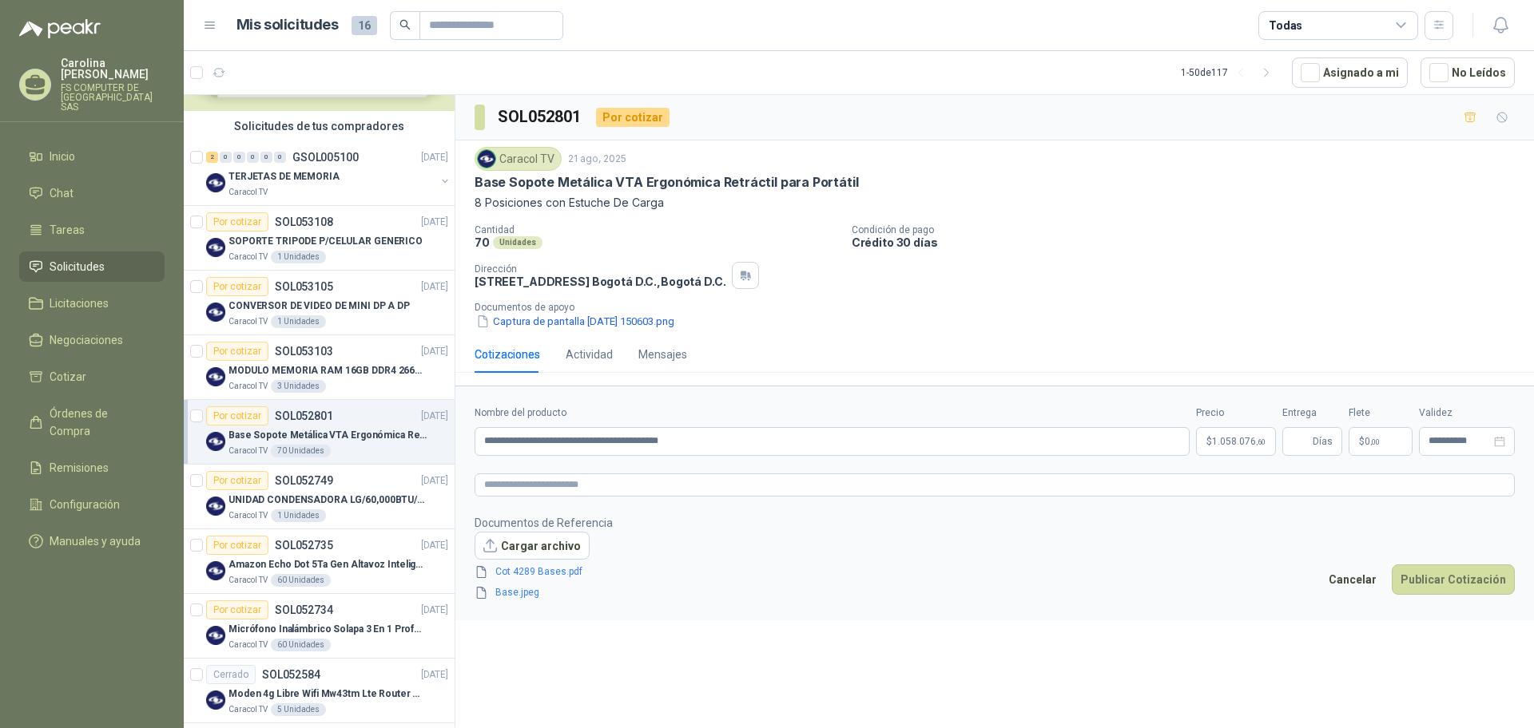
click at [1116, 603] on form "**********" at bounding box center [994, 503] width 1078 height 235
click at [524, 574] on link "Cot 4289 Bases.pdf" at bounding box center [541, 572] width 105 height 15
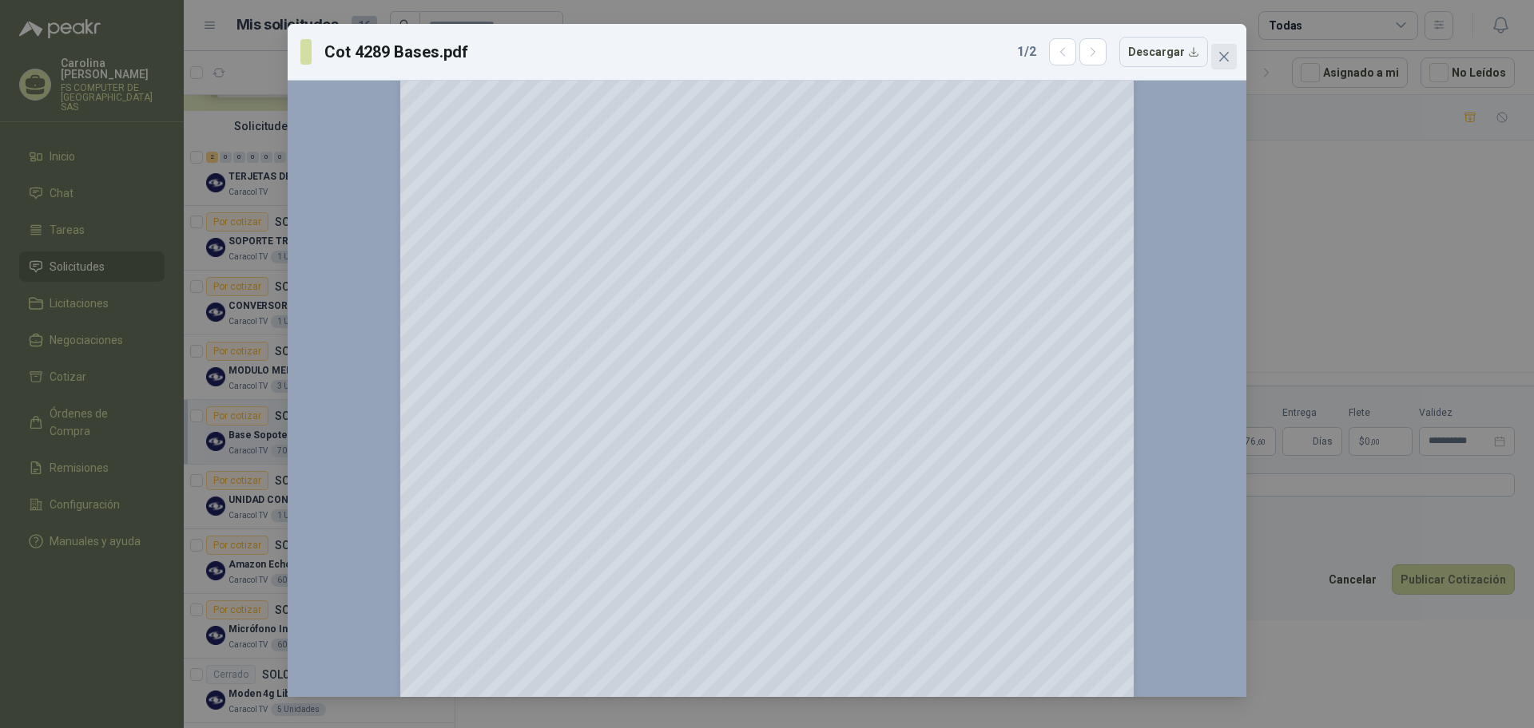
click at [1229, 62] on icon "close" at bounding box center [1223, 56] width 13 height 13
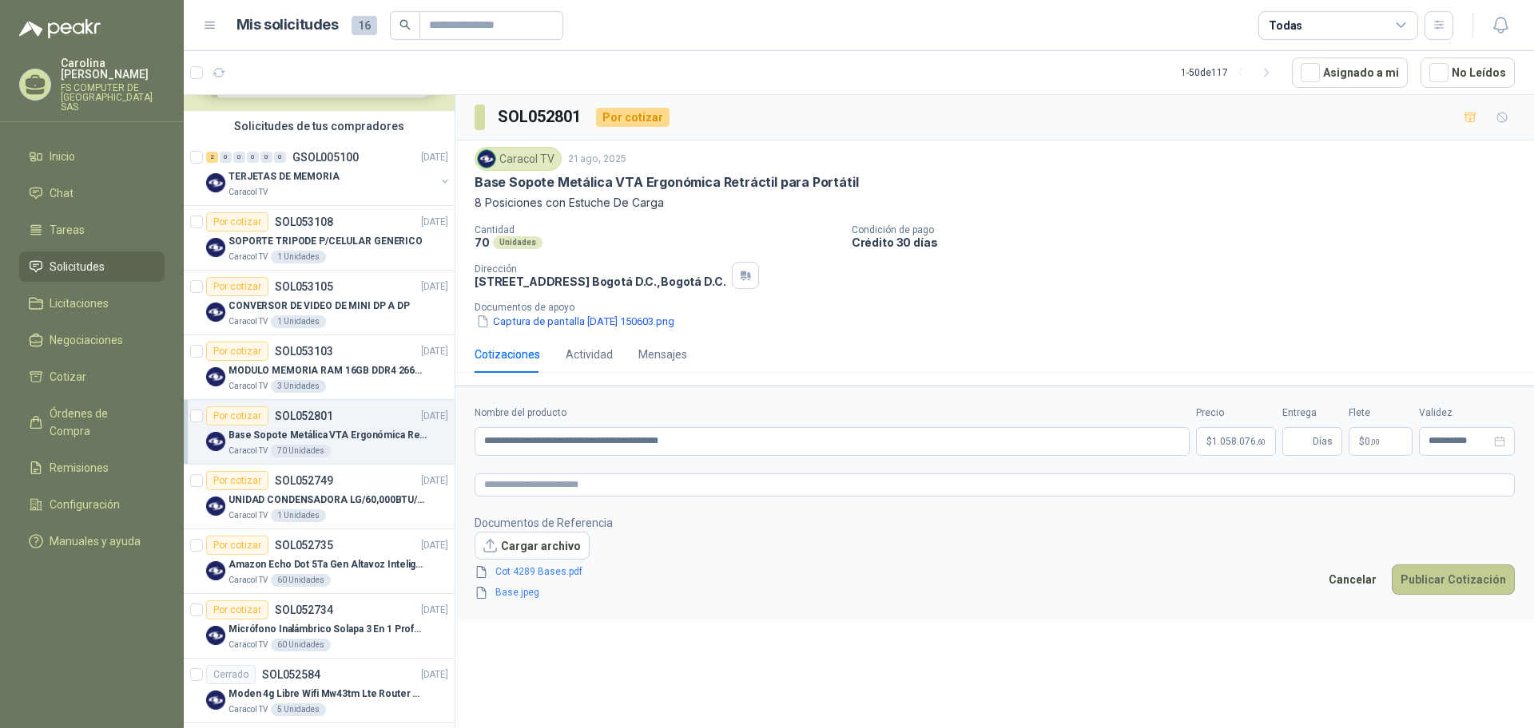
click at [1447, 586] on button "Publicar Cotización" at bounding box center [1452, 580] width 123 height 30
type input "*"
click at [1448, 591] on button "Publicar Cotización" at bounding box center [1452, 580] width 123 height 30
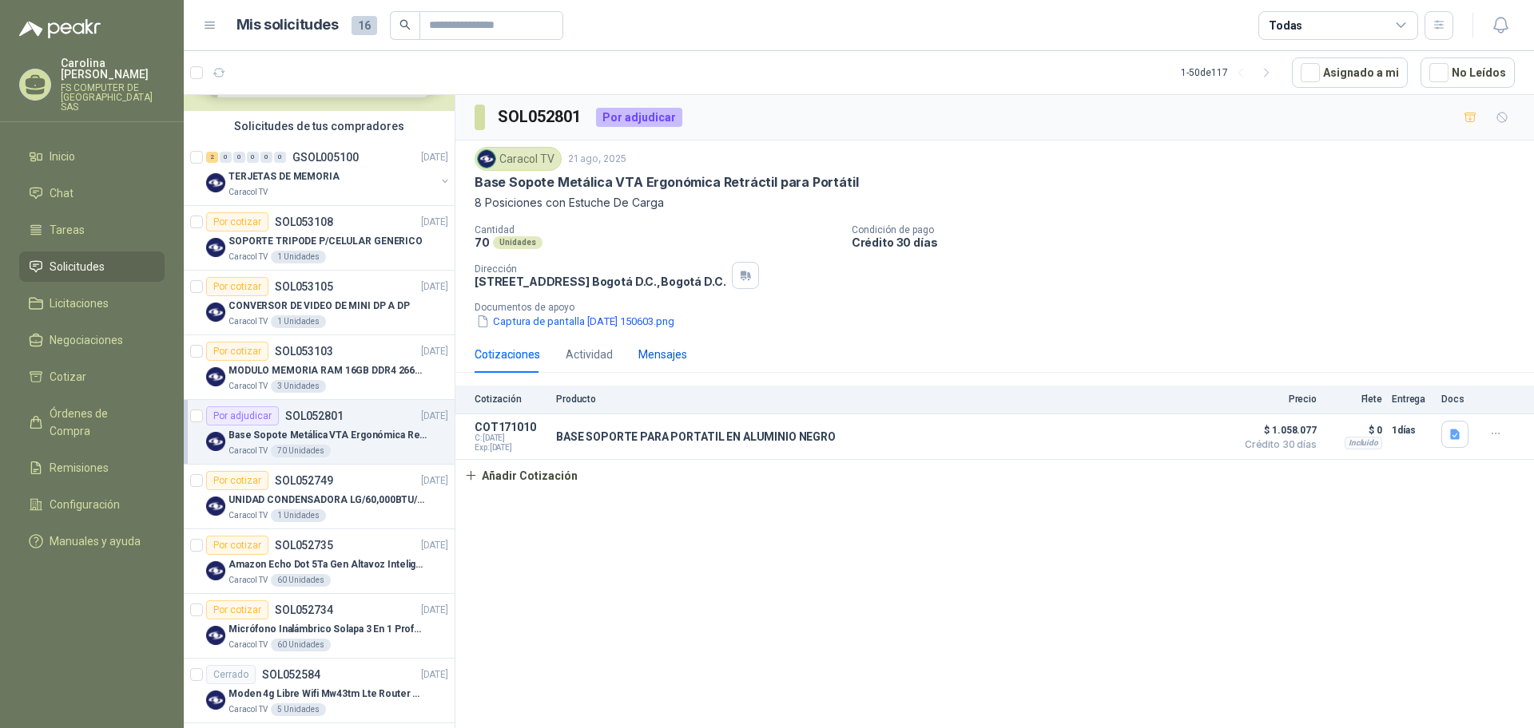
click at [656, 362] on div "Mensajes" at bounding box center [662, 355] width 49 height 18
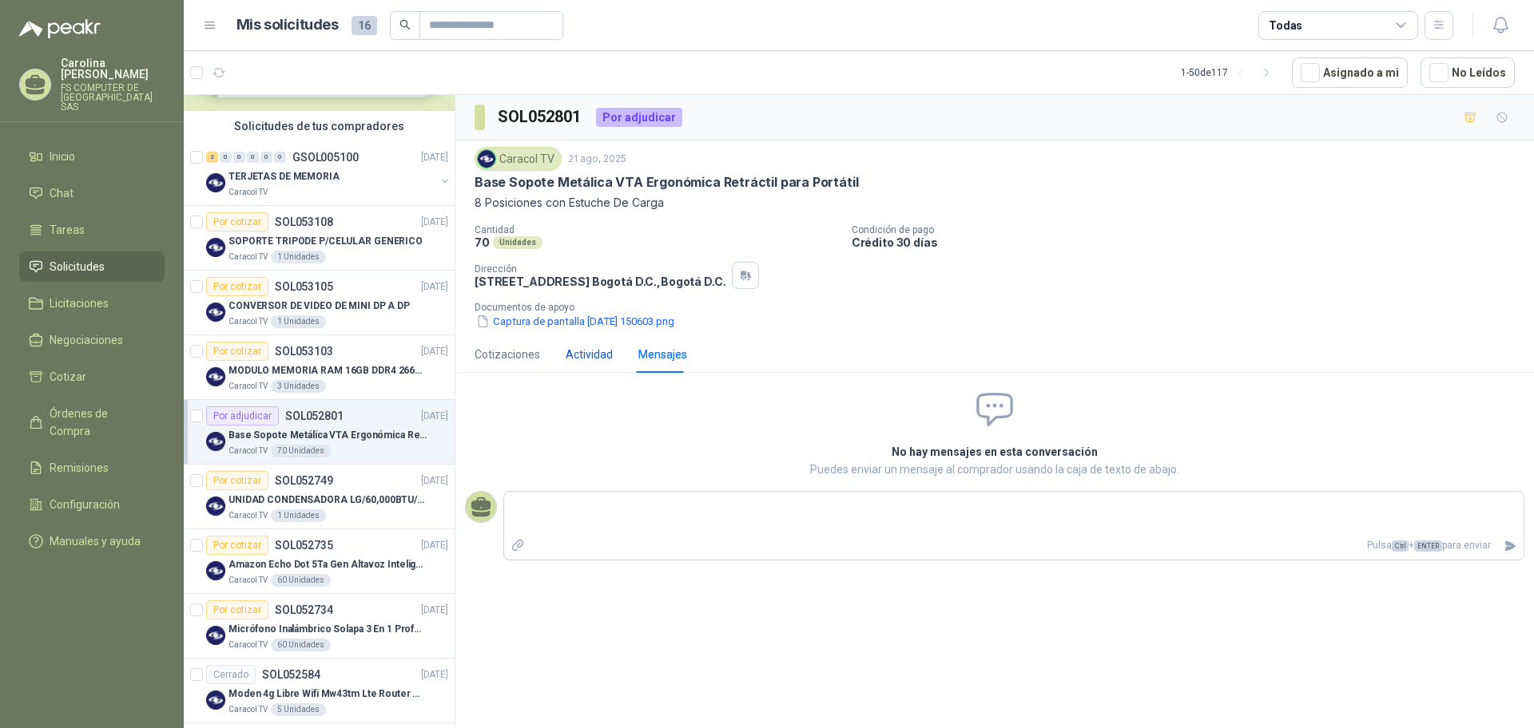
click at [595, 355] on div "Actividad" at bounding box center [589, 355] width 47 height 18
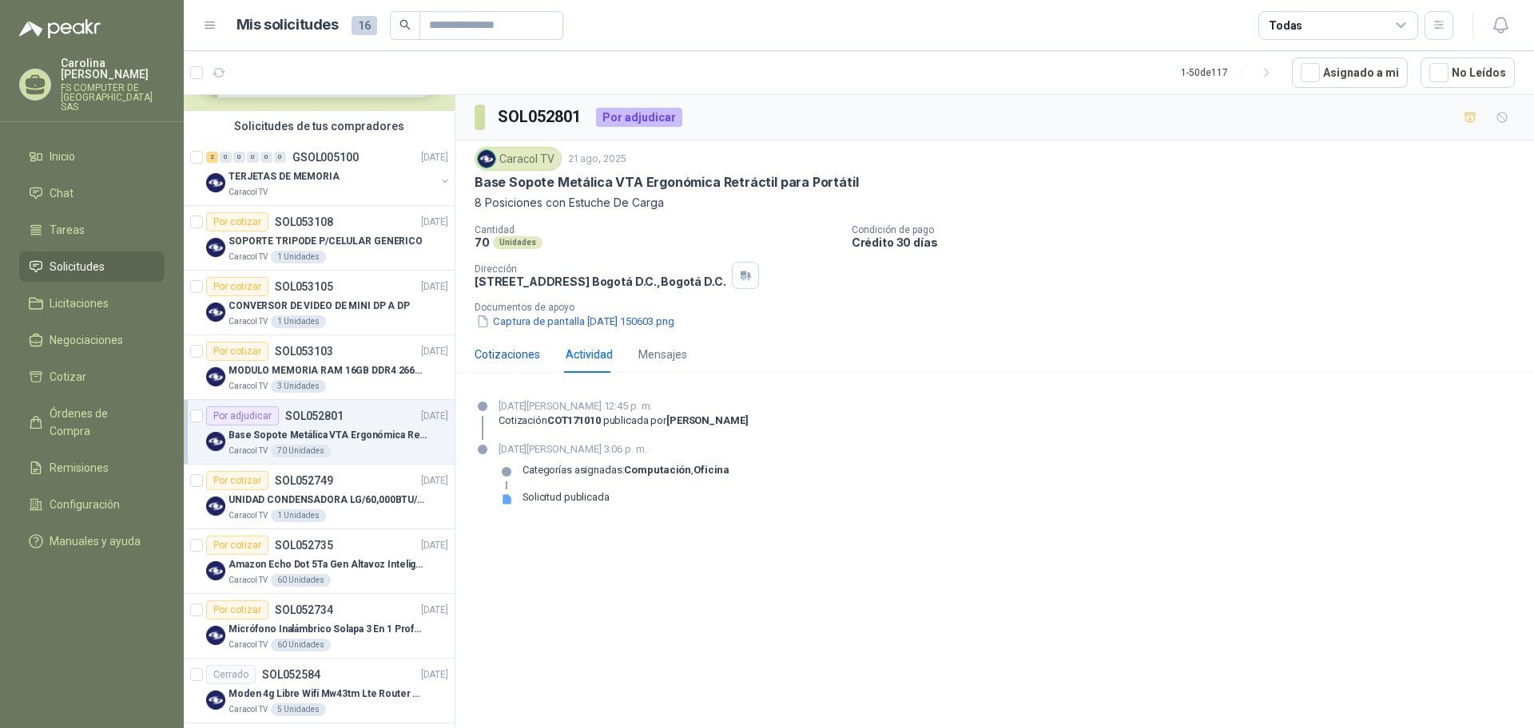
click at [521, 349] on div "Cotizaciones" at bounding box center [507, 355] width 66 height 18
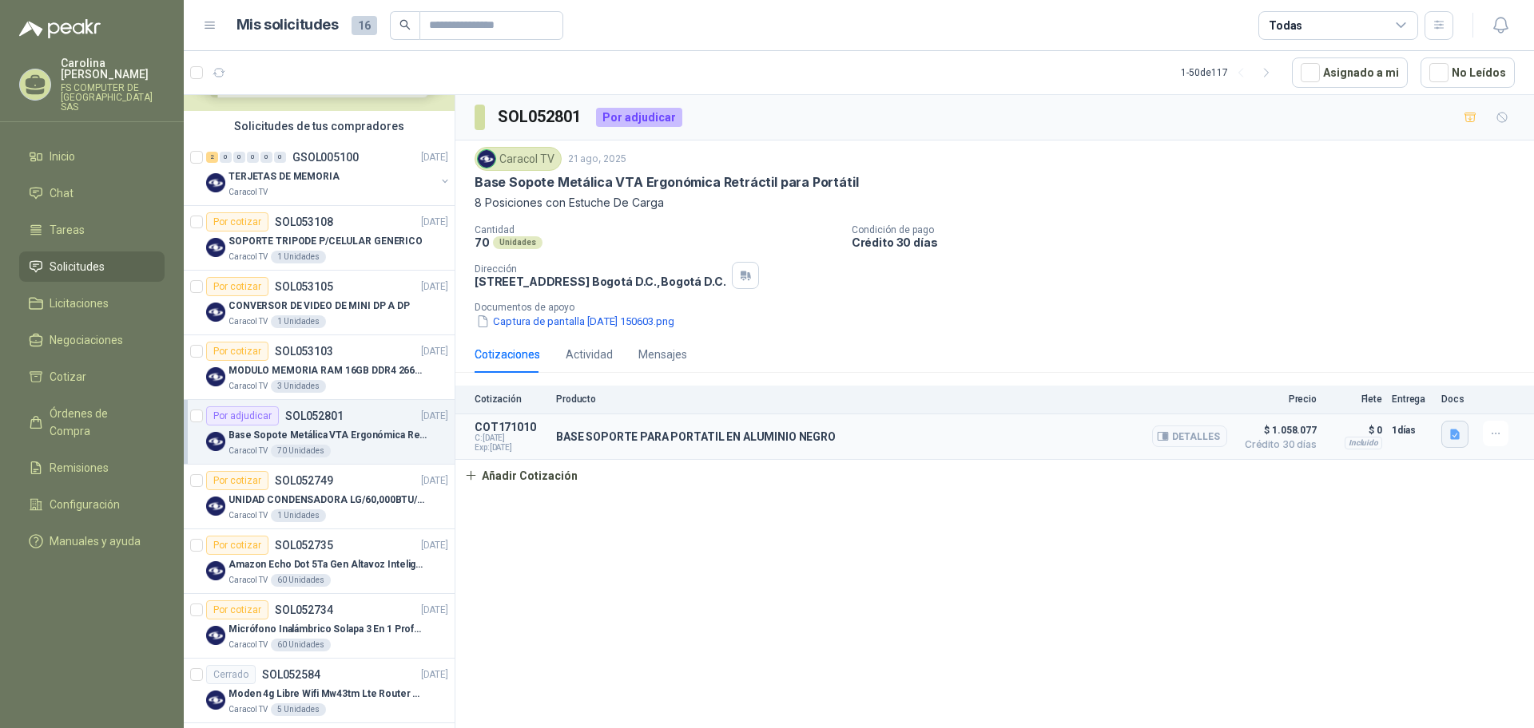
click at [1453, 431] on icon "button" at bounding box center [1455, 434] width 10 height 10
click at [1423, 390] on button "Cot 4289 Bases.pdf" at bounding box center [1401, 383] width 113 height 17
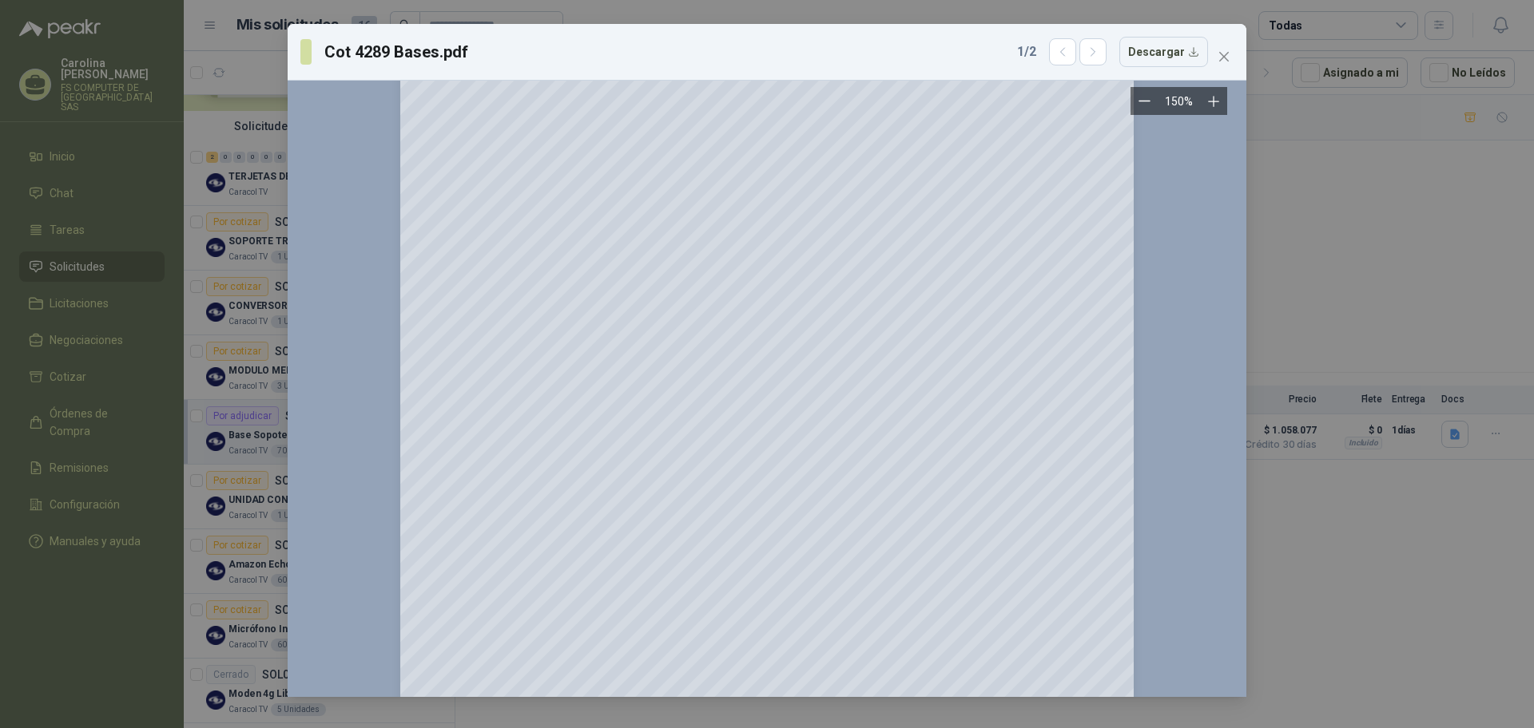
scroll to position [72, 0]
click at [1225, 50] on icon "close" at bounding box center [1223, 56] width 13 height 13
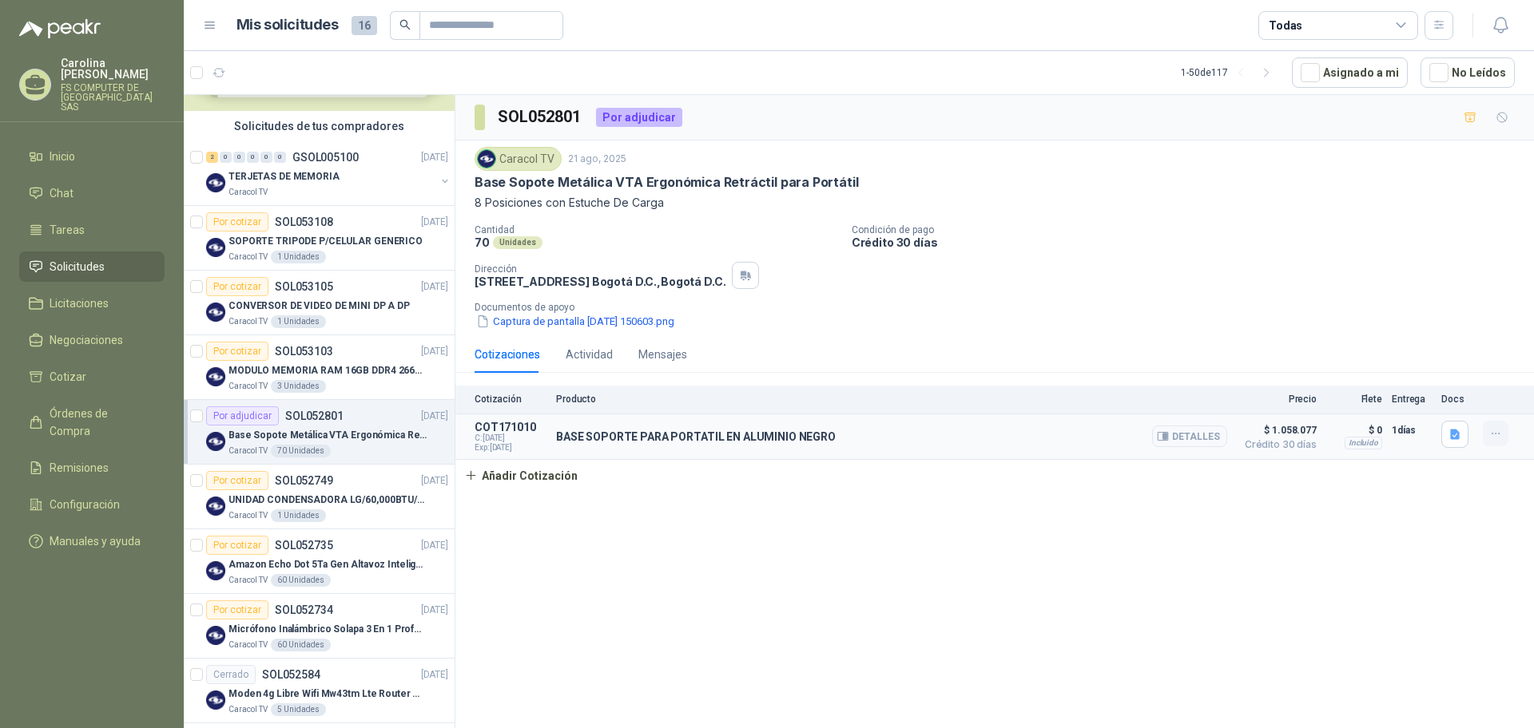
click at [1483, 429] on button "button" at bounding box center [1496, 434] width 26 height 26
click at [1296, 489] on div "Cotización Producto Precio Flete Entrega Docs COT171010 C: [DATE] Exp: [DATE] B…" at bounding box center [994, 439] width 1078 height 106
click at [1449, 437] on icon "button" at bounding box center [1455, 435] width 14 height 14
click at [1393, 404] on button "Base.jpeg" at bounding box center [1378, 399] width 66 height 17
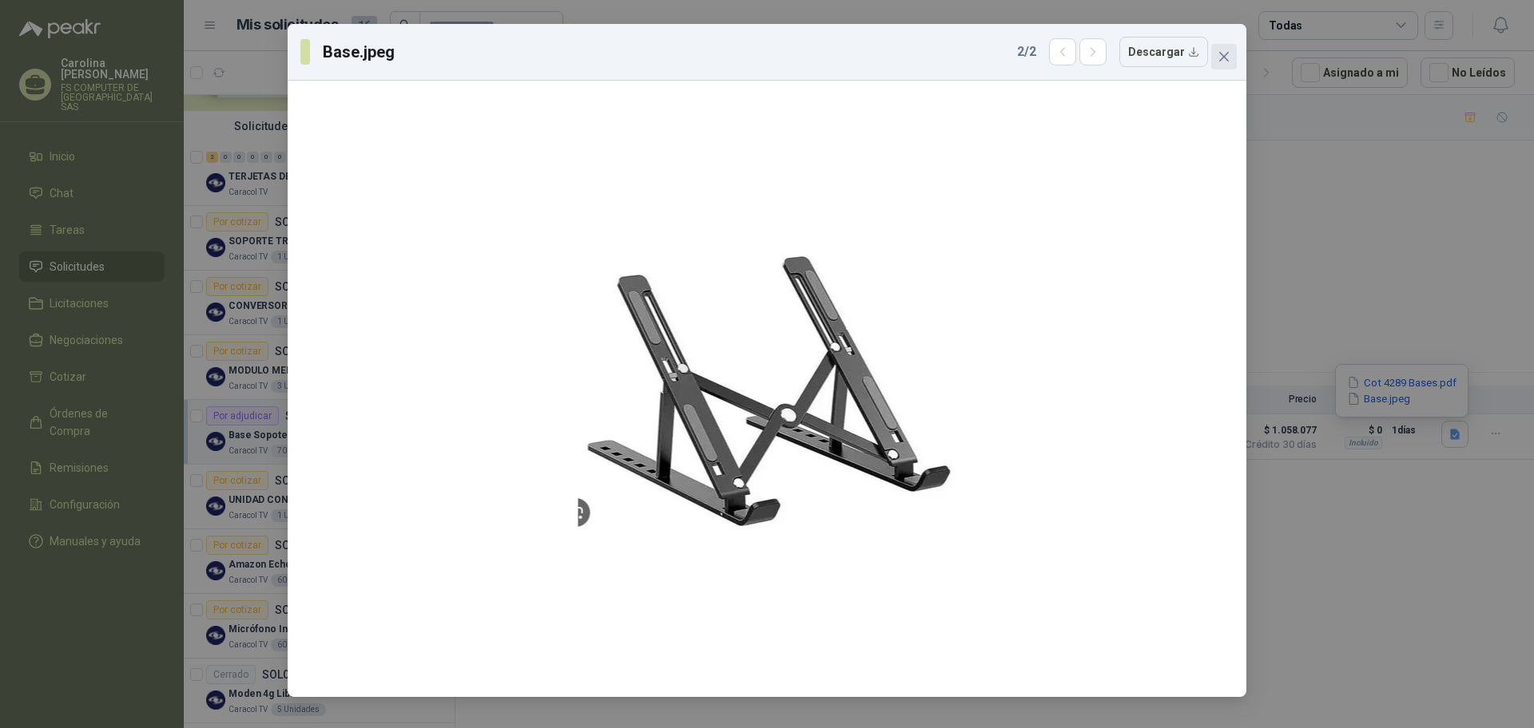
click at [1223, 57] on icon "close" at bounding box center [1224, 57] width 10 height 10
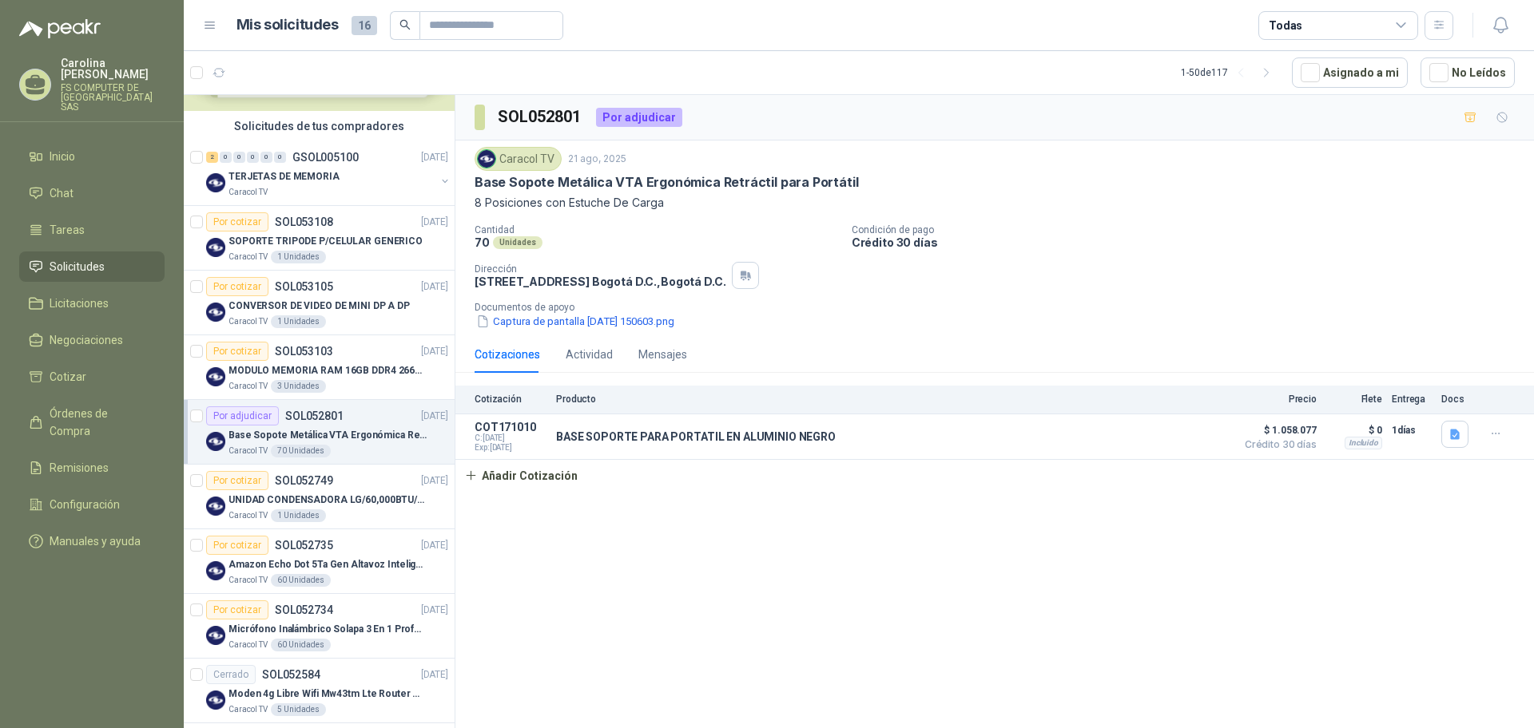
click at [740, 556] on div "SOL052801 Por adjudicar Caracol TV [DATE] Base Sopote Metálica VTA Ergonómica R…" at bounding box center [994, 414] width 1078 height 639
click at [733, 533] on div "SOL052801 Por adjudicar Caracol TV [DATE] Base Sopote Metálica VTA Ergonómica R…" at bounding box center [994, 414] width 1078 height 639
click at [1463, 433] on button "button" at bounding box center [1454, 434] width 27 height 27
click at [1389, 394] on button "Base.jpeg" at bounding box center [1378, 399] width 66 height 17
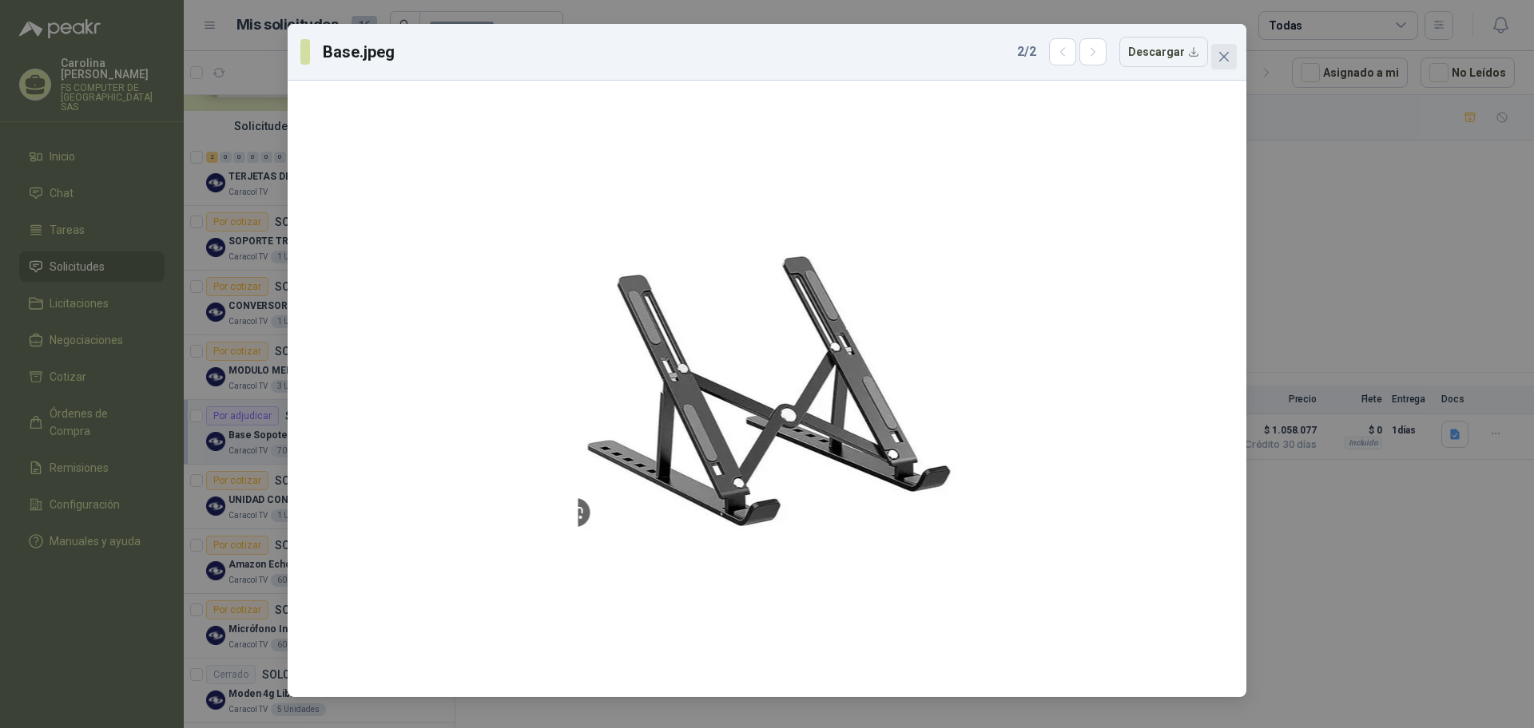
click at [1233, 57] on span "Close" at bounding box center [1224, 56] width 26 height 13
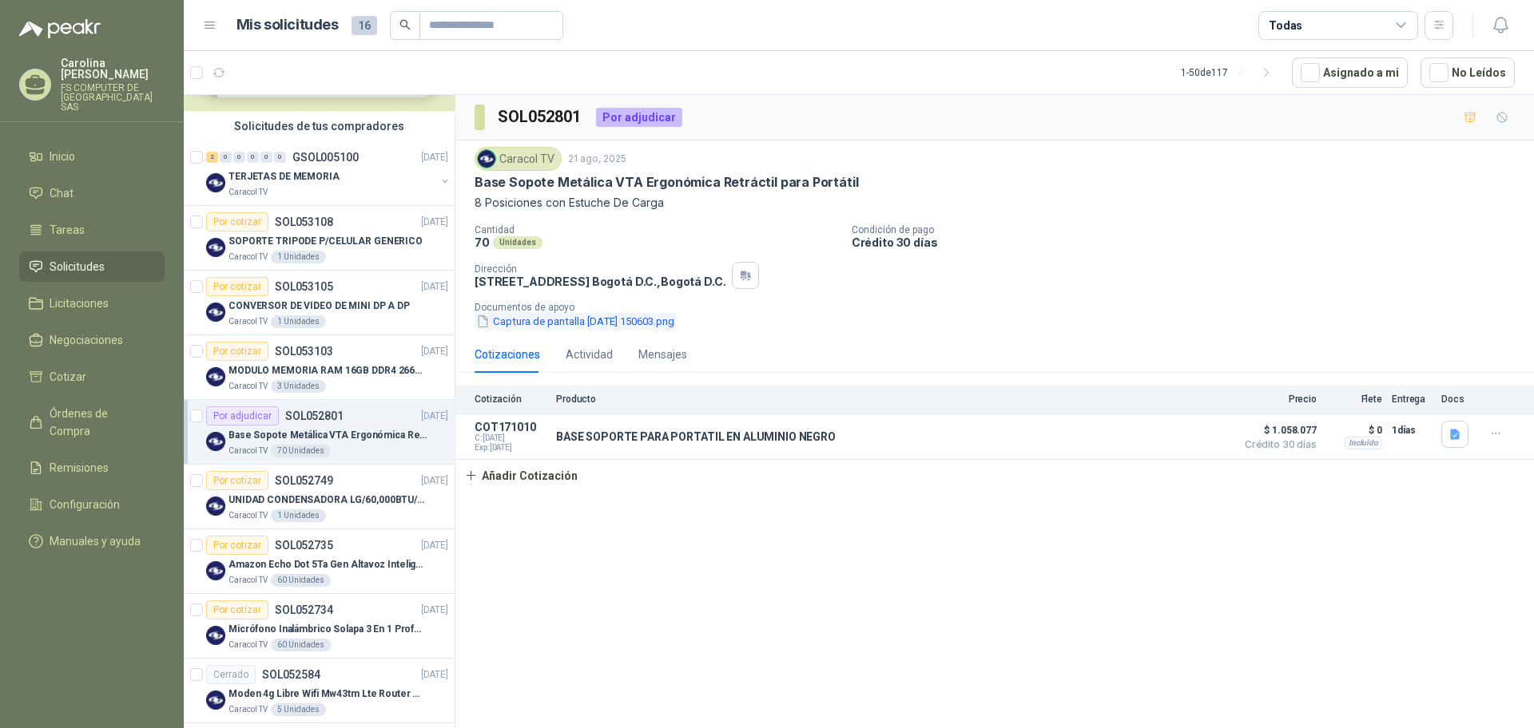
click at [630, 320] on button "Captura de pantalla [DATE] 150603.png" at bounding box center [574, 321] width 201 height 17
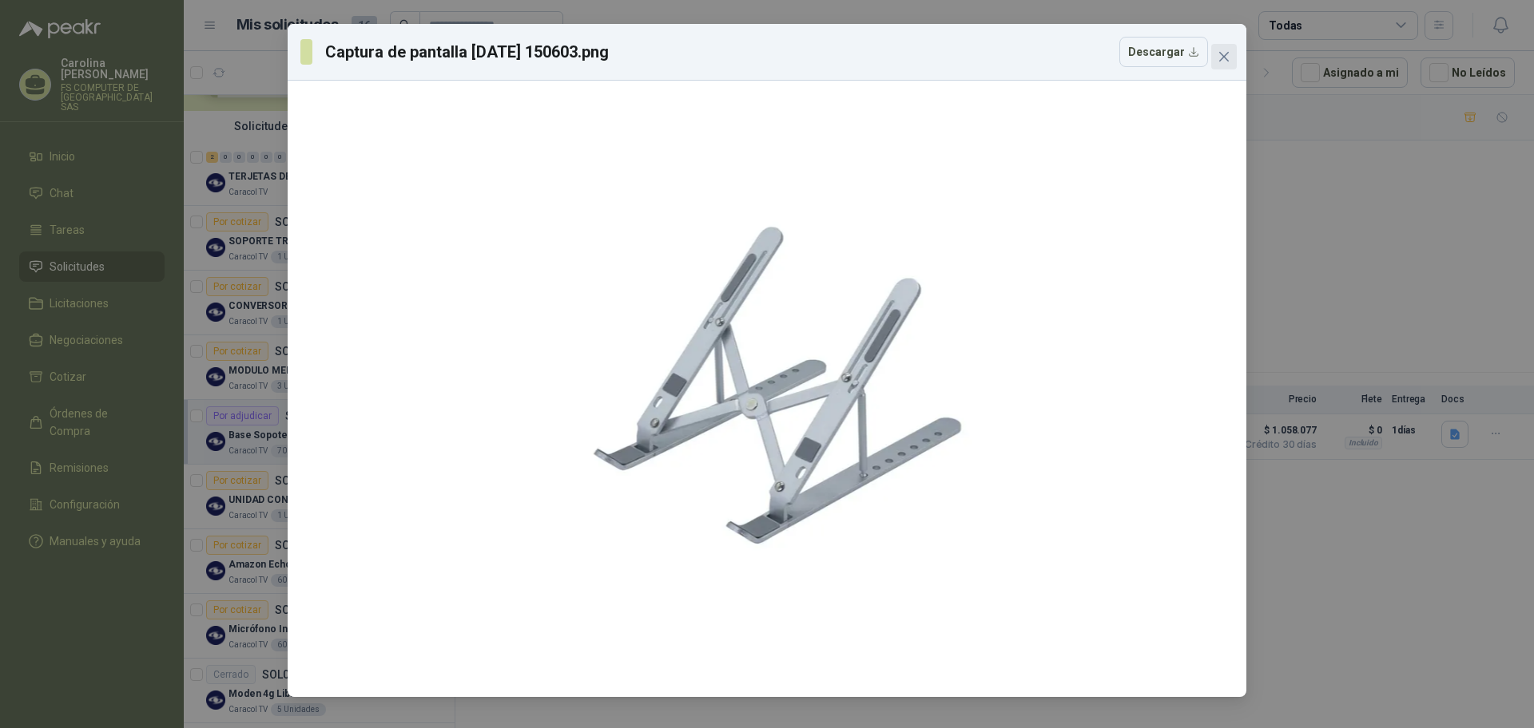
click at [1227, 58] on icon "close" at bounding box center [1223, 56] width 13 height 13
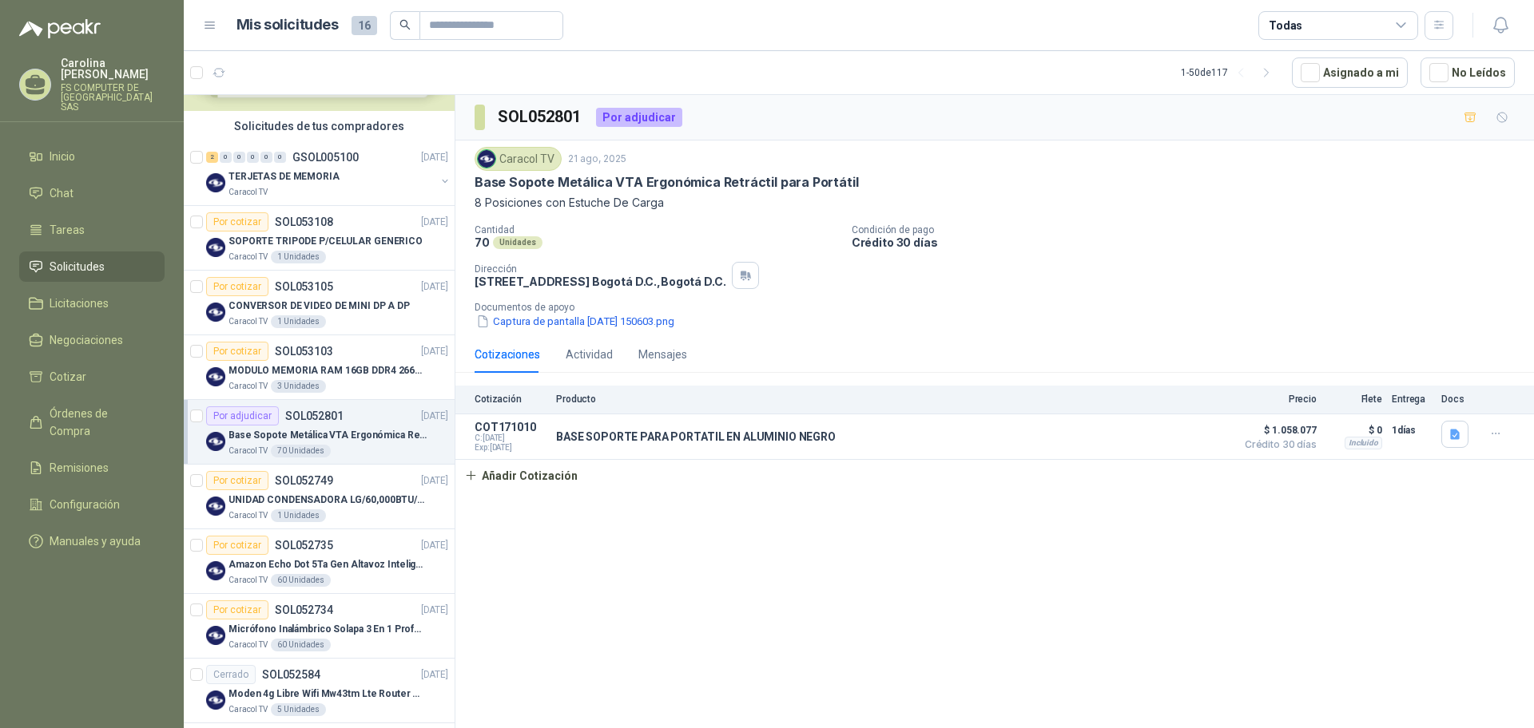
click at [632, 520] on div "SOL052801 Por adjudicar Caracol TV [DATE] Base Sopote Metálica VTA Ergonómica R…" at bounding box center [994, 414] width 1078 height 639
click at [359, 546] on div "Por cotizar SOL052735 [DATE]" at bounding box center [327, 545] width 242 height 19
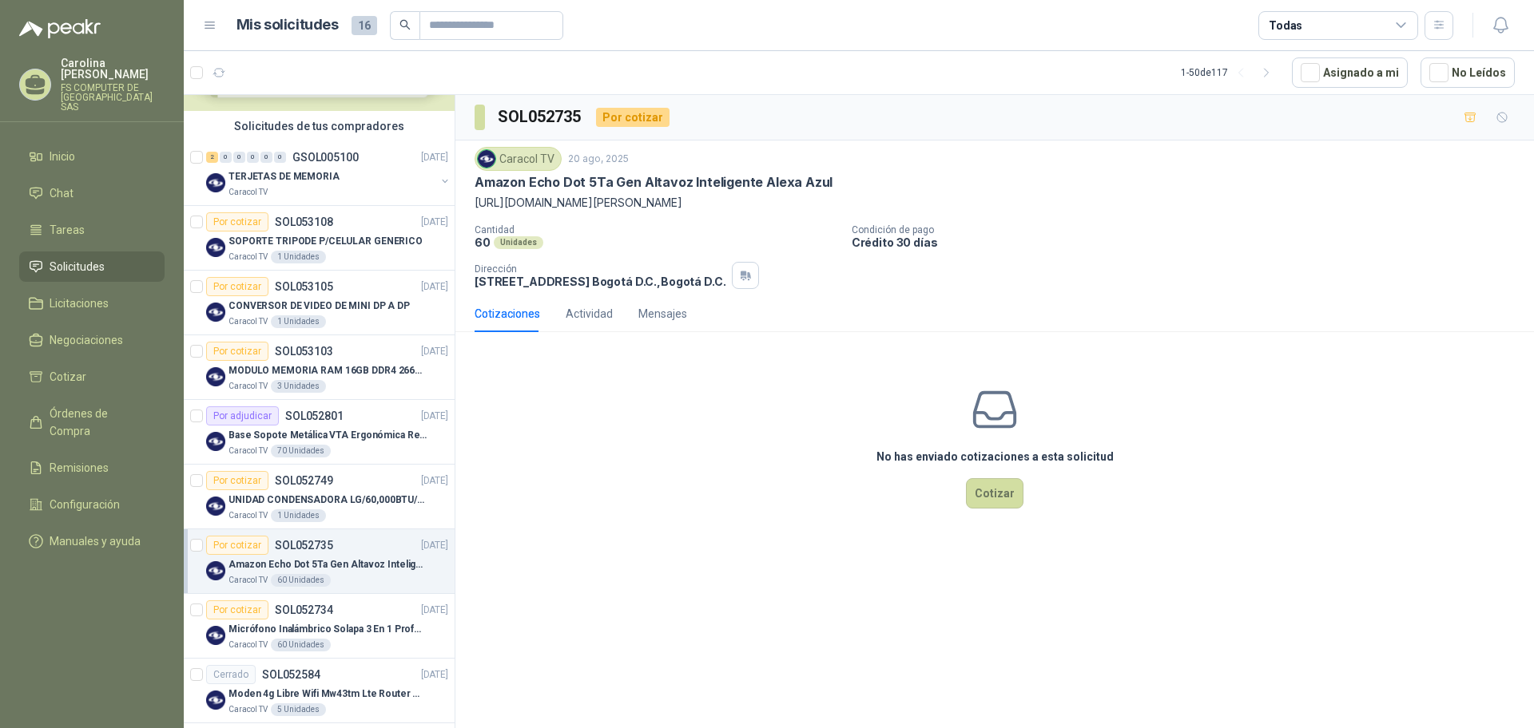
click at [812, 199] on p "[URL][DOMAIN_NAME][PERSON_NAME]" at bounding box center [994, 203] width 1040 height 18
copy p "[URL][DOMAIN_NAME][PERSON_NAME]"
click at [819, 93] on article "1 - 50 de 117 Asignado a mi No Leídos" at bounding box center [859, 72] width 1350 height 43
